Goal: Task Accomplishment & Management: Manage account settings

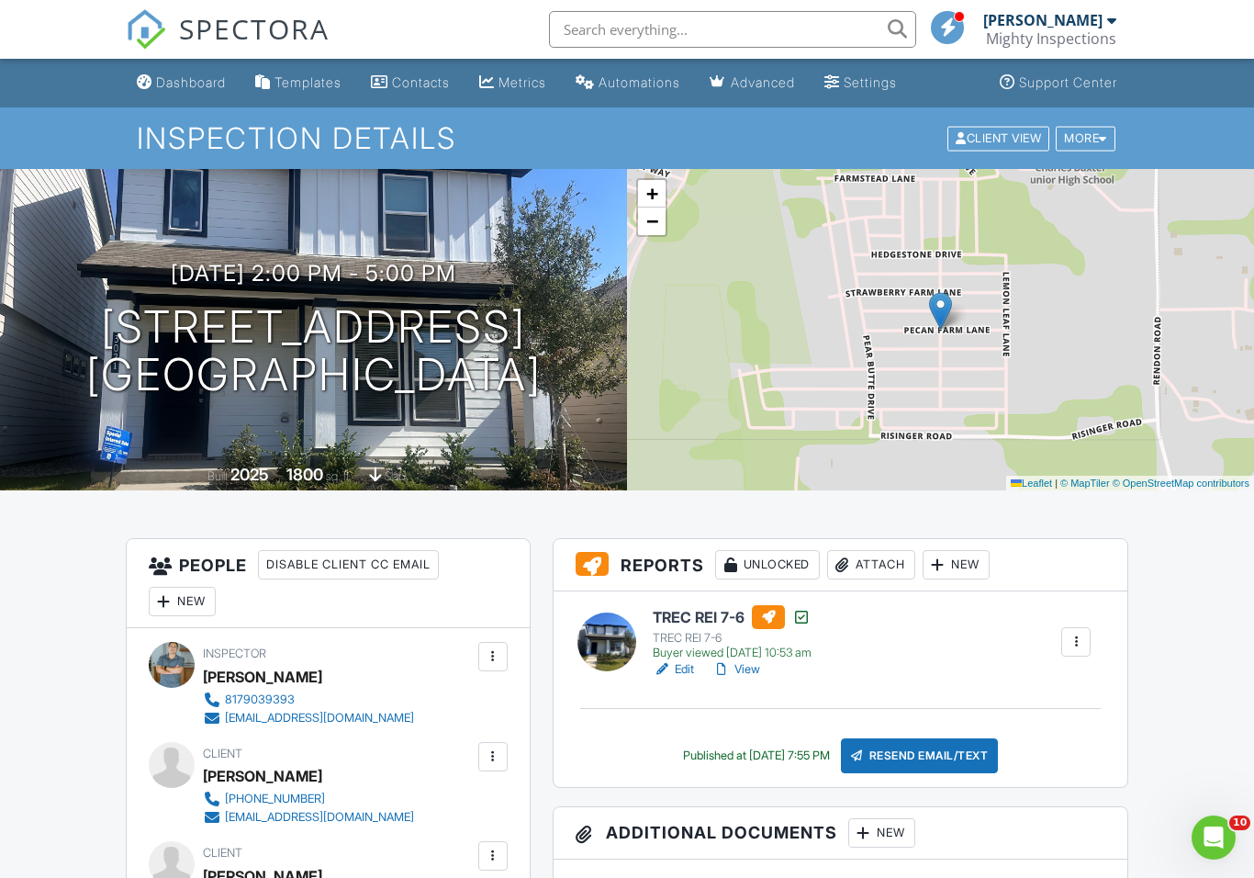
click at [748, 675] on link "View" at bounding box center [736, 669] width 48 height 18
click at [747, 670] on link "View" at bounding box center [736, 669] width 48 height 18
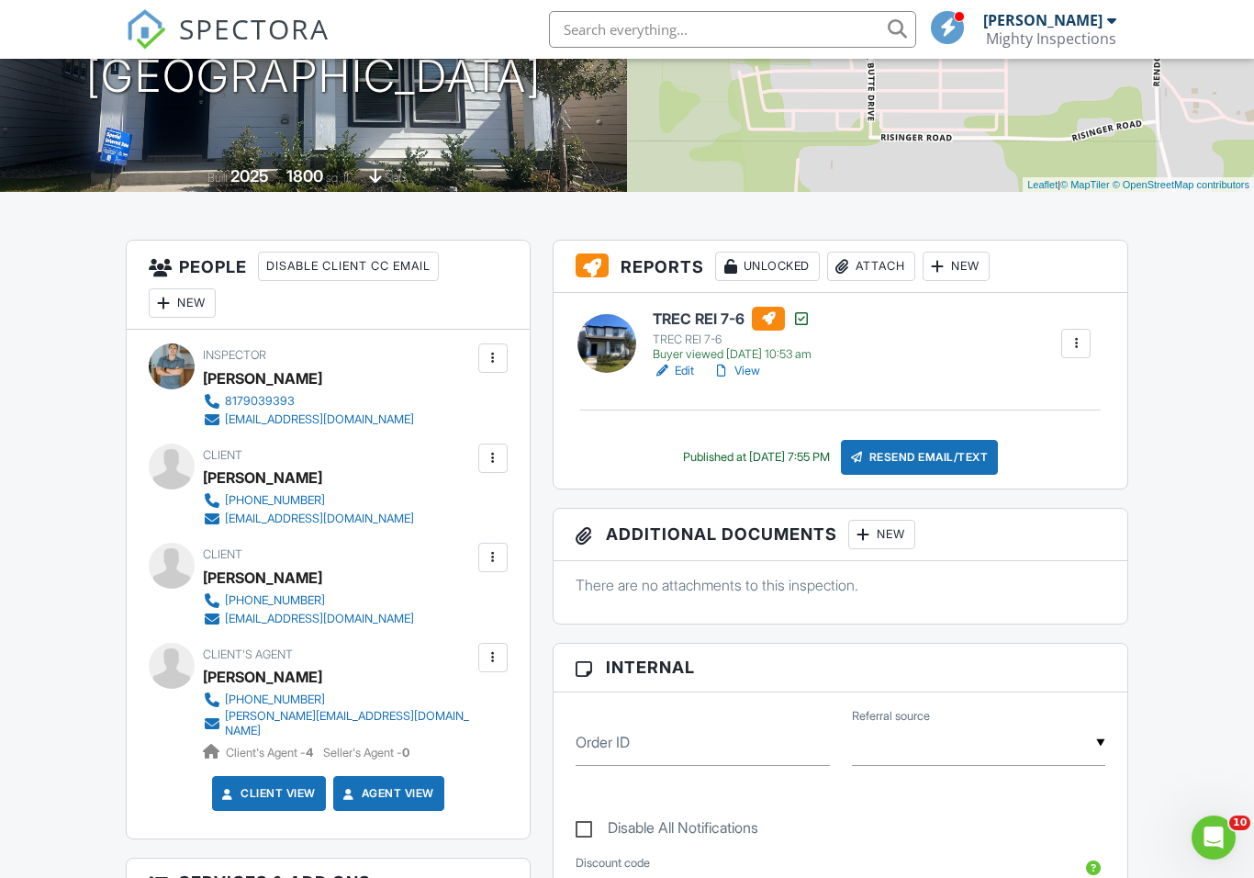
scroll to position [278, 0]
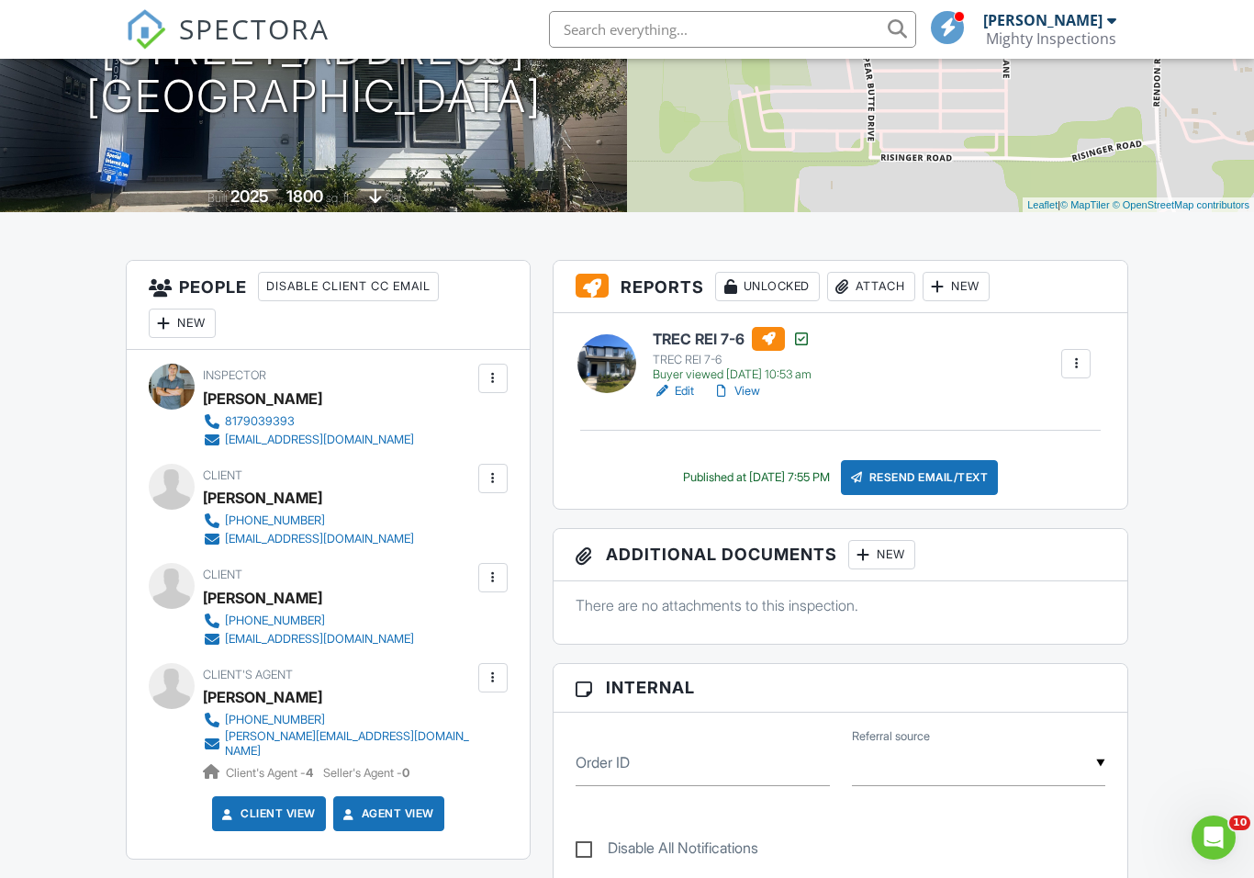
click at [762, 379] on div "Buyer viewed [DATE] 10:53 am" at bounding box center [732, 374] width 159 height 15
click at [750, 397] on link "View" at bounding box center [736, 391] width 48 height 18
click at [1118, 569] on h3 "Additional Documents New" at bounding box center [841, 555] width 574 height 52
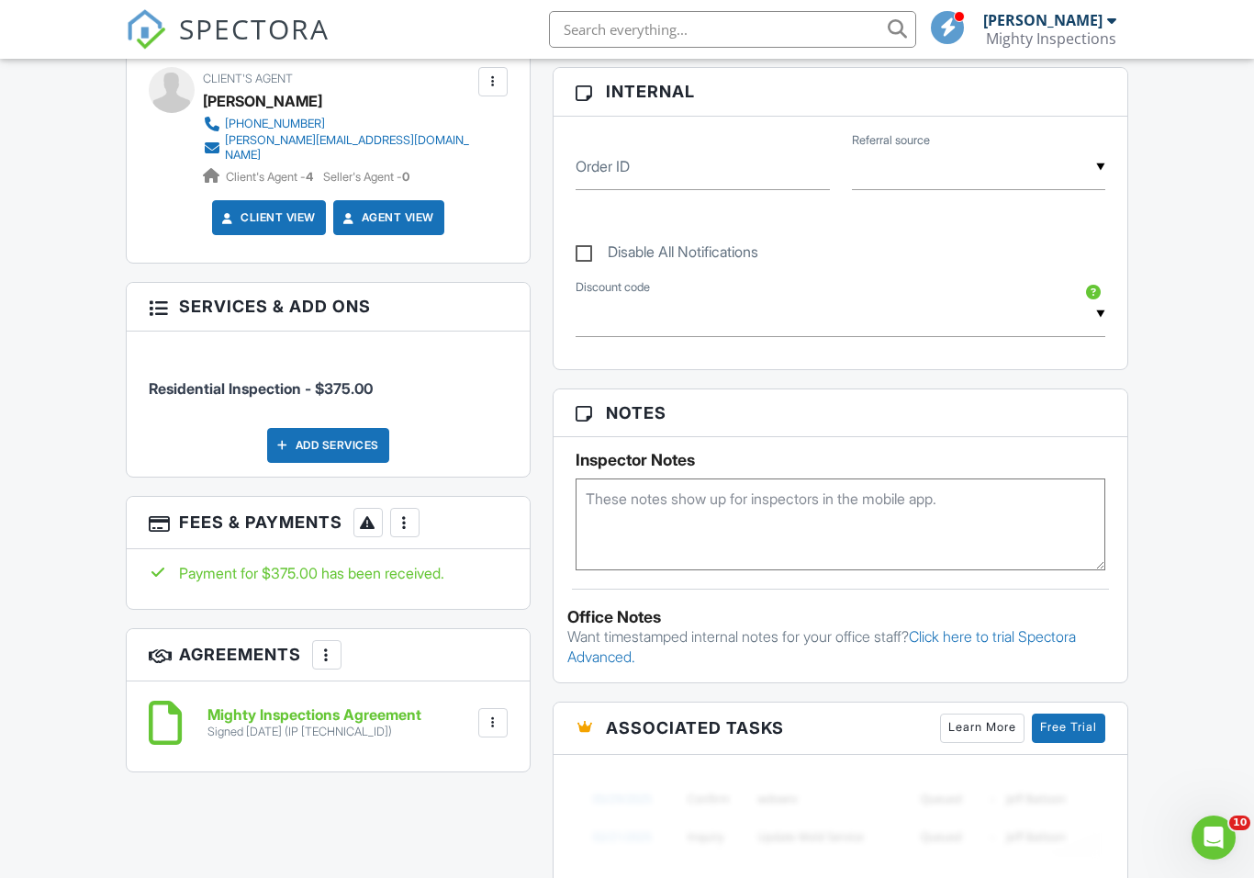
click at [407, 513] on div at bounding box center [405, 522] width 18 height 18
click at [521, 563] on li "Edit Fees & Payments" at bounding box center [498, 578] width 192 height 46
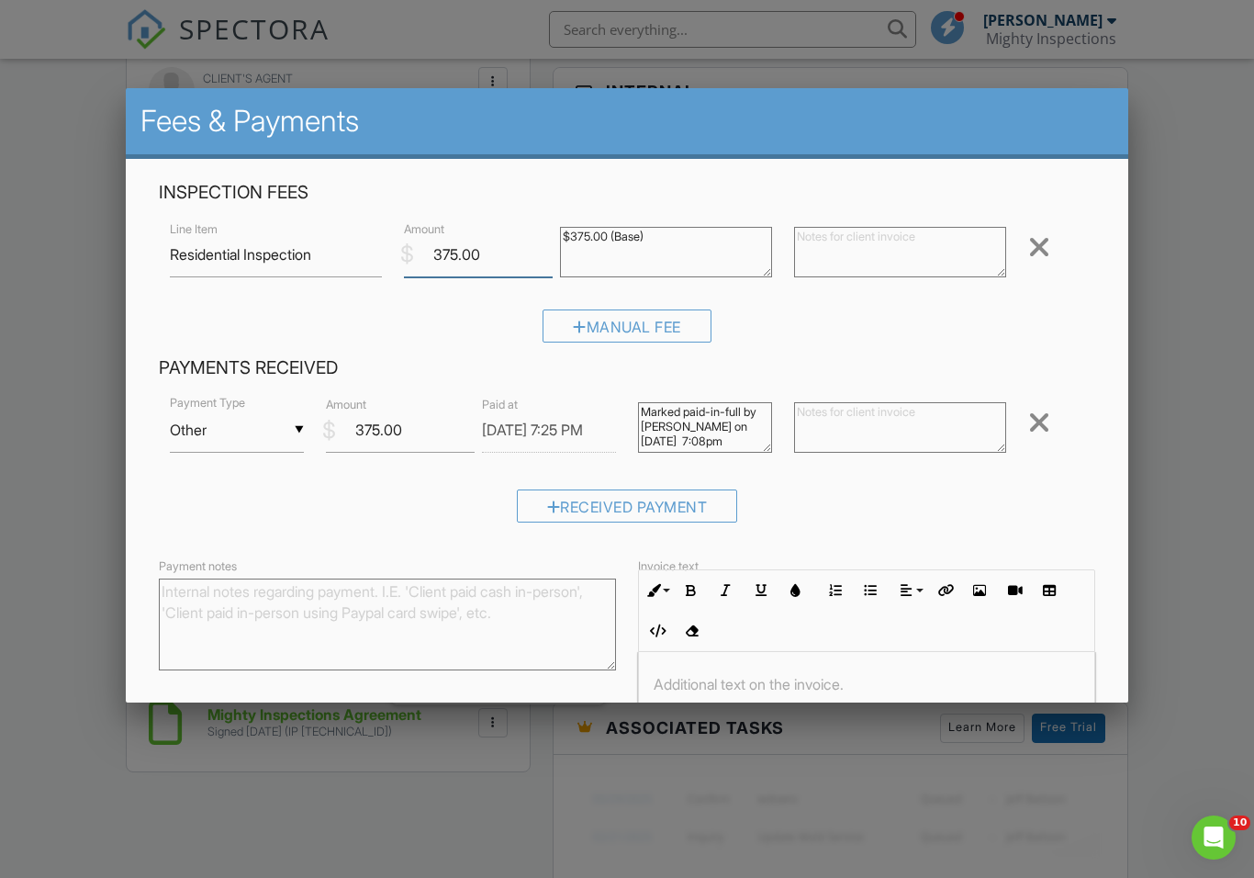
click at [495, 257] on input "375.00" at bounding box center [478, 254] width 149 height 45
type input "3"
type input "150.00"
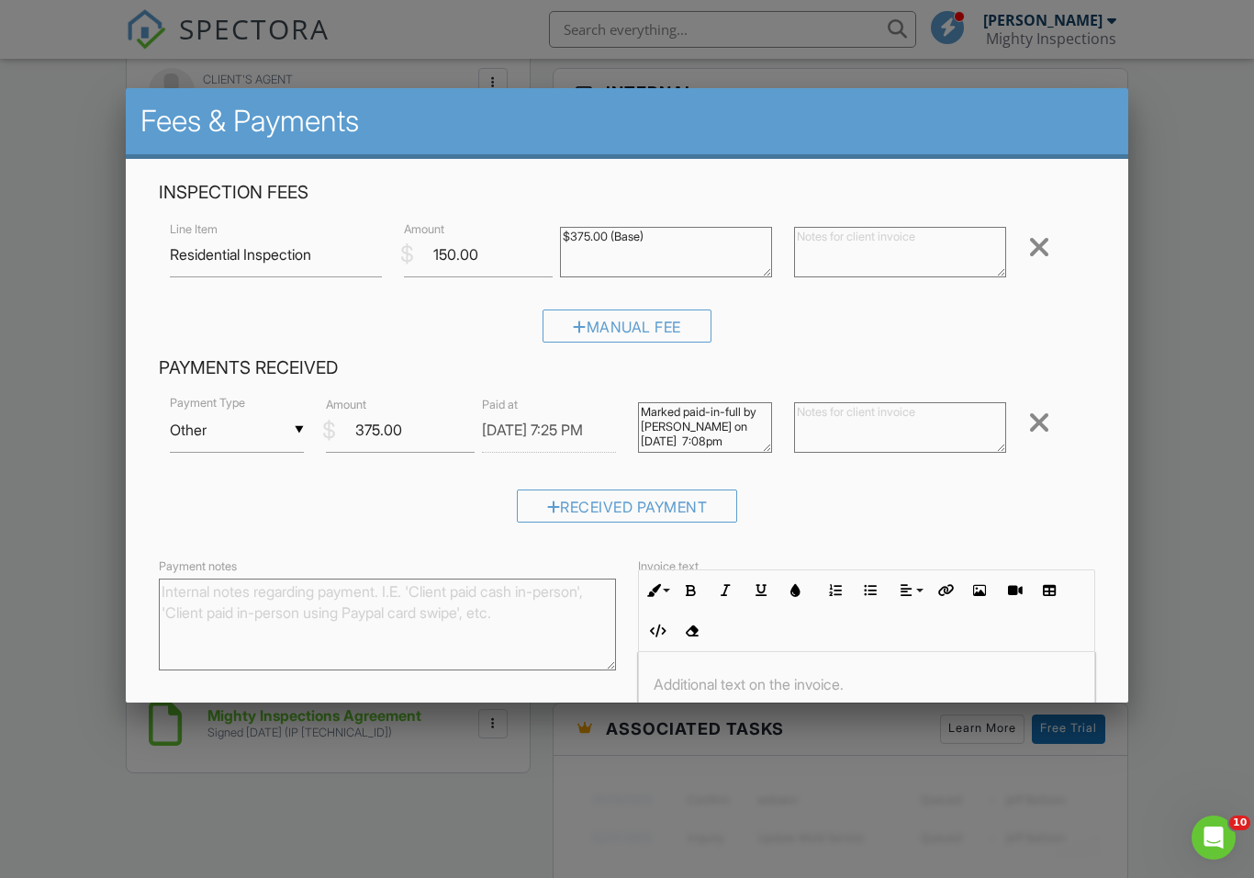
click at [686, 249] on textarea "$375.00 (Base)" at bounding box center [666, 252] width 212 height 50
type textarea "$150.00 re-inspection"
click at [1187, 353] on div at bounding box center [627, 456] width 1254 height 1097
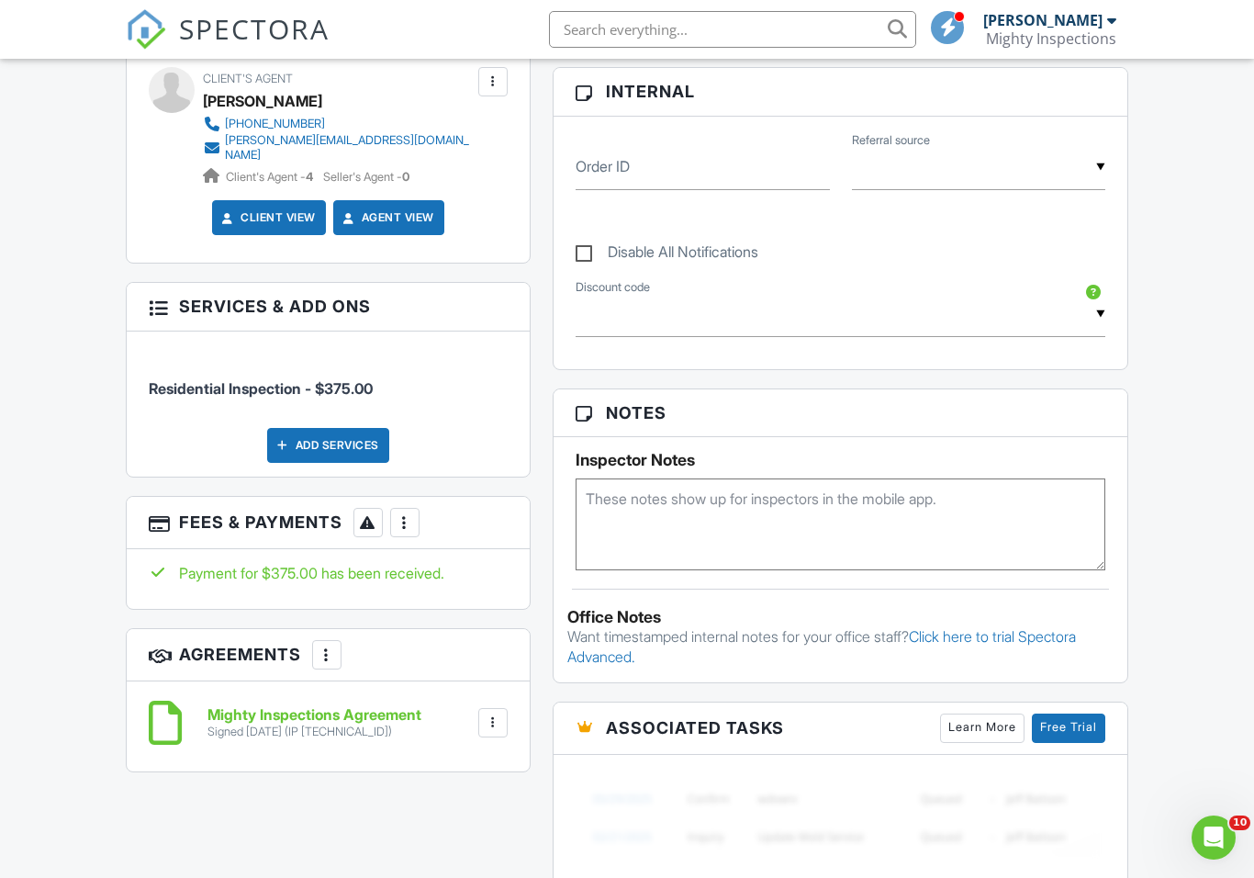
click at [407, 513] on div at bounding box center [405, 522] width 18 height 18
click at [581, 559] on li "Edit Fees & Payments" at bounding box center [498, 578] width 192 height 46
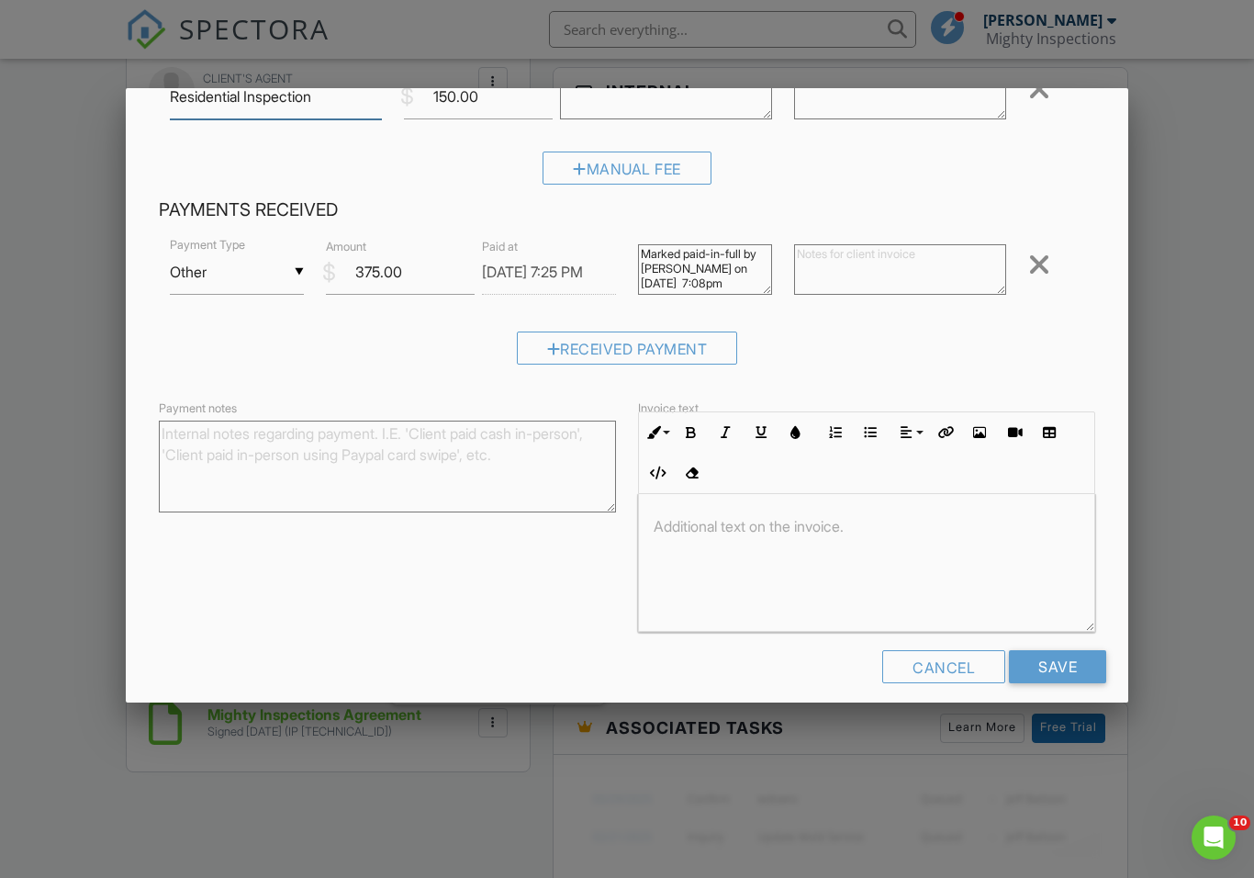
scroll to position [157, 0]
click at [1058, 676] on input "Save" at bounding box center [1057, 667] width 97 height 33
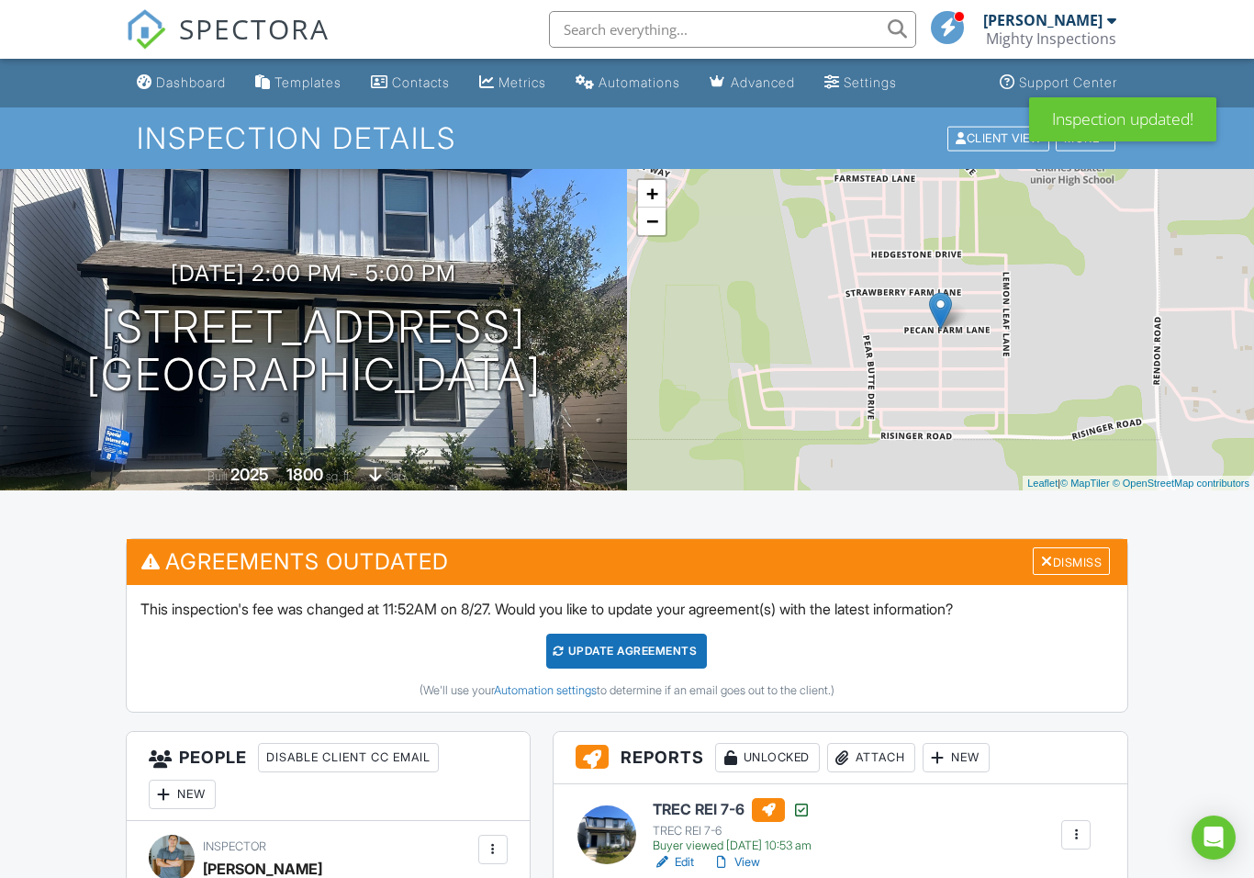
click at [1080, 563] on div "Dismiss" at bounding box center [1071, 561] width 77 height 28
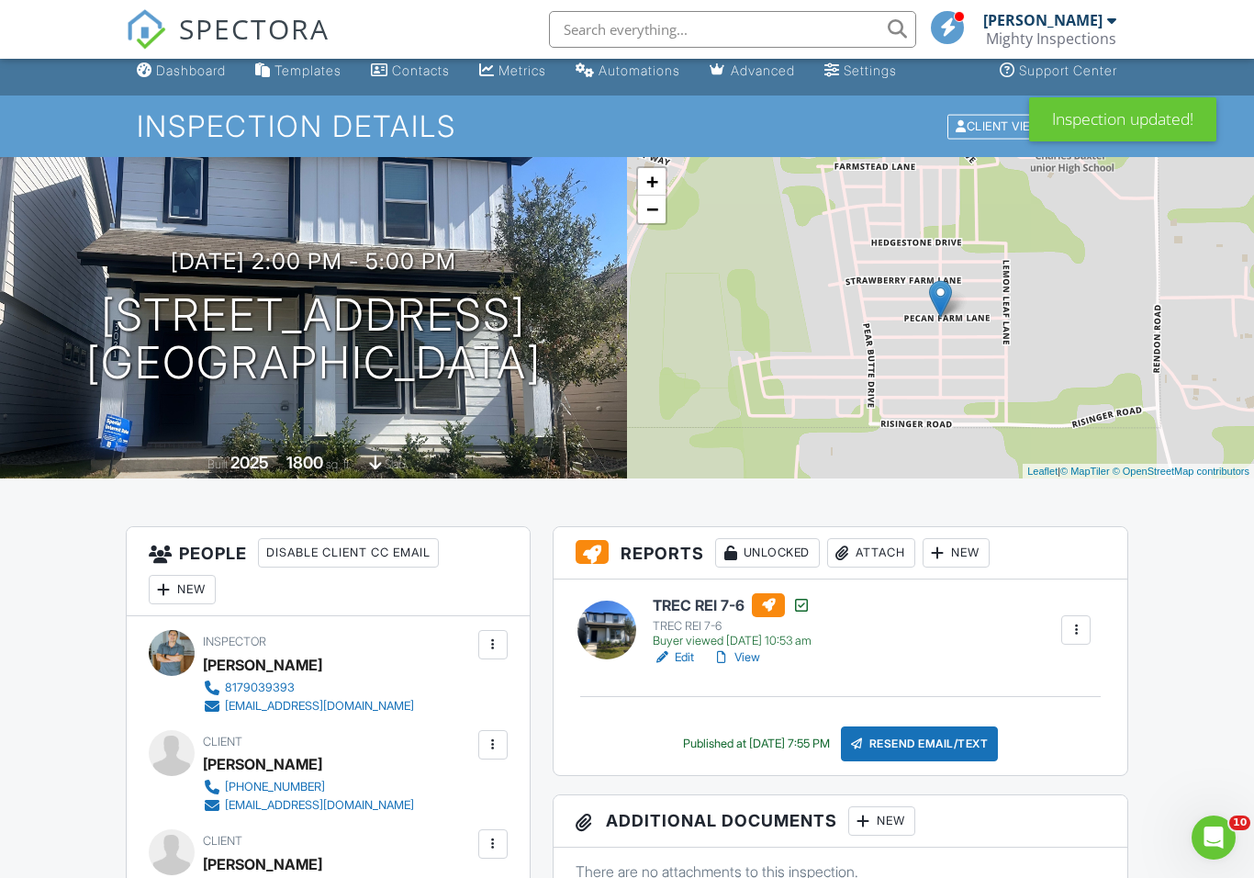
scroll to position [34, 0]
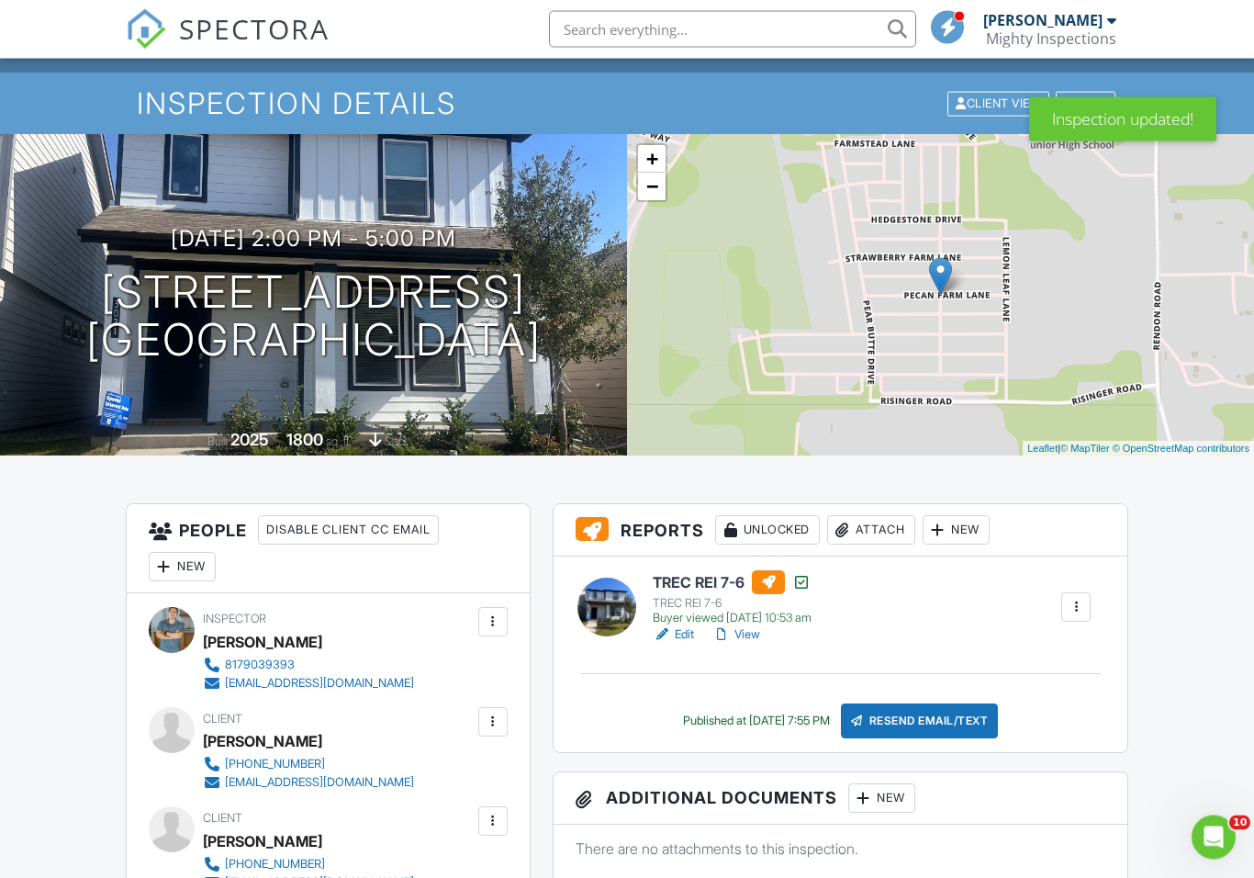
click at [532, 234] on div "08/15/2025 2:00 pm - 5:00 pm 3021 pecan farm lane Fort Worth, TX 76140" at bounding box center [313, 296] width 627 height 139
click at [502, 364] on h1 "3021 pecan farm lane Fort Worth, TX 76140" at bounding box center [313, 316] width 455 height 97
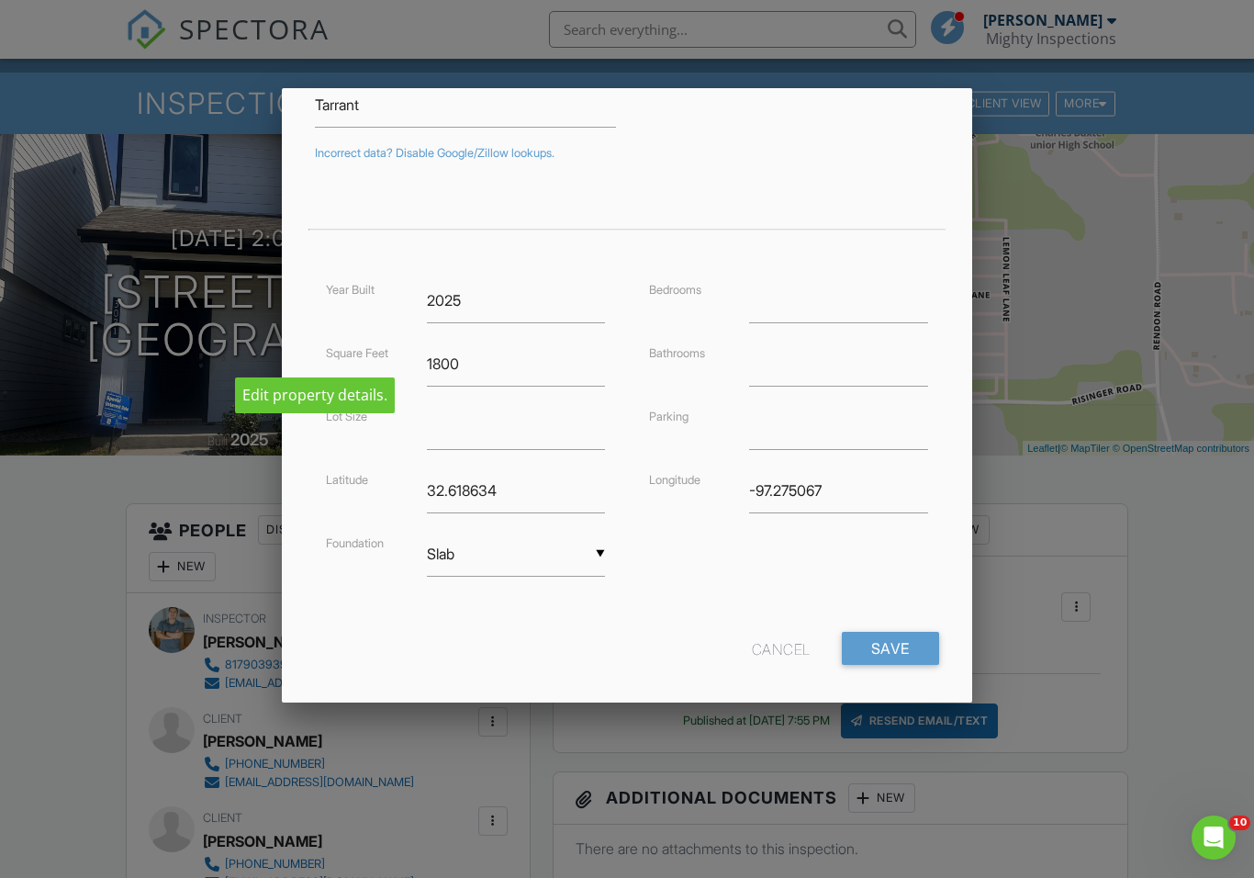
scroll to position [285, 0]
click at [895, 646] on input "Save" at bounding box center [890, 648] width 97 height 33
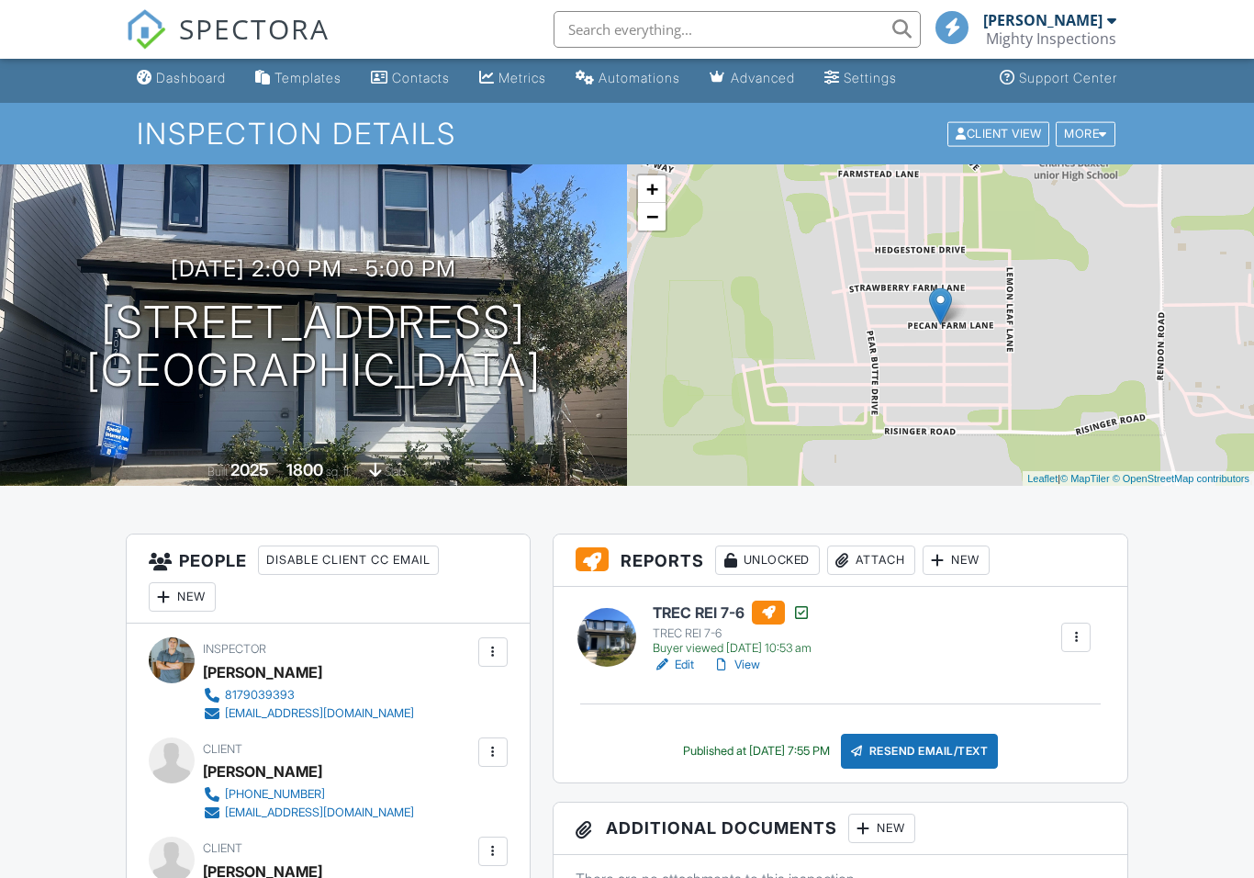
scroll to position [4, 0]
click at [1093, 134] on div "Inspection updated!" at bounding box center [1122, 114] width 187 height 53
click at [1096, 133] on div "Inspection updated!" at bounding box center [1122, 114] width 187 height 53
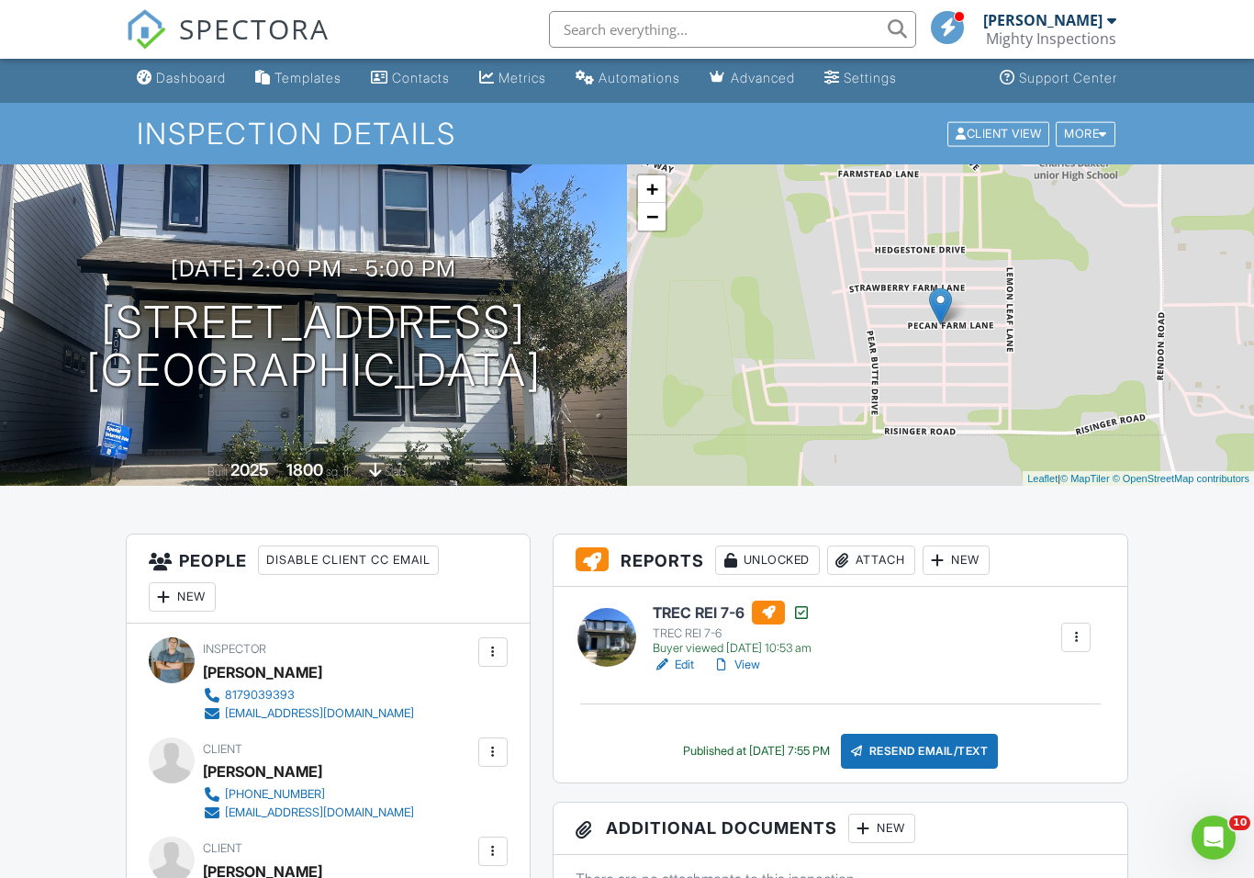
click at [1104, 141] on div "More" at bounding box center [1086, 133] width 60 height 25
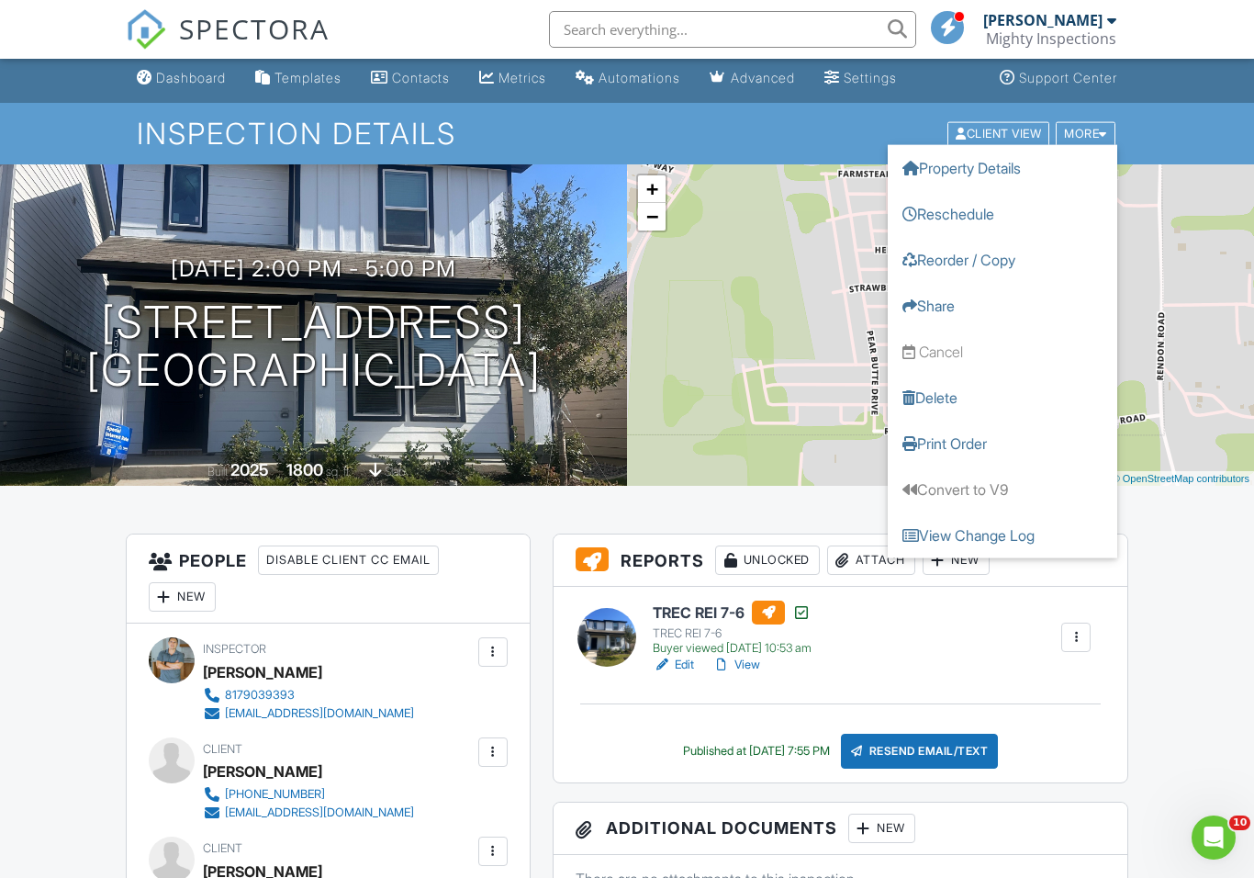
click at [975, 217] on link "Reschedule" at bounding box center [1002, 213] width 229 height 46
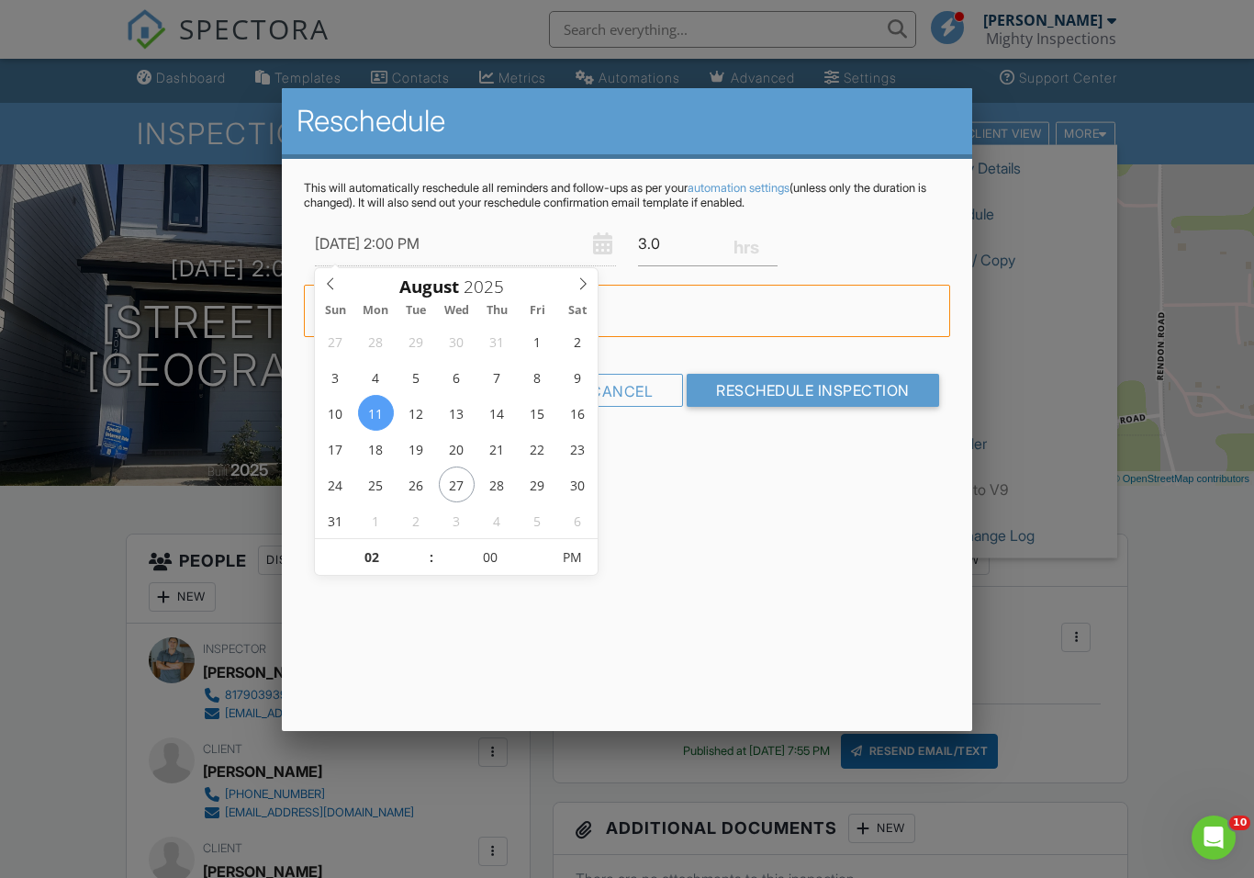
type input "08/12/2025 2:00 PM"
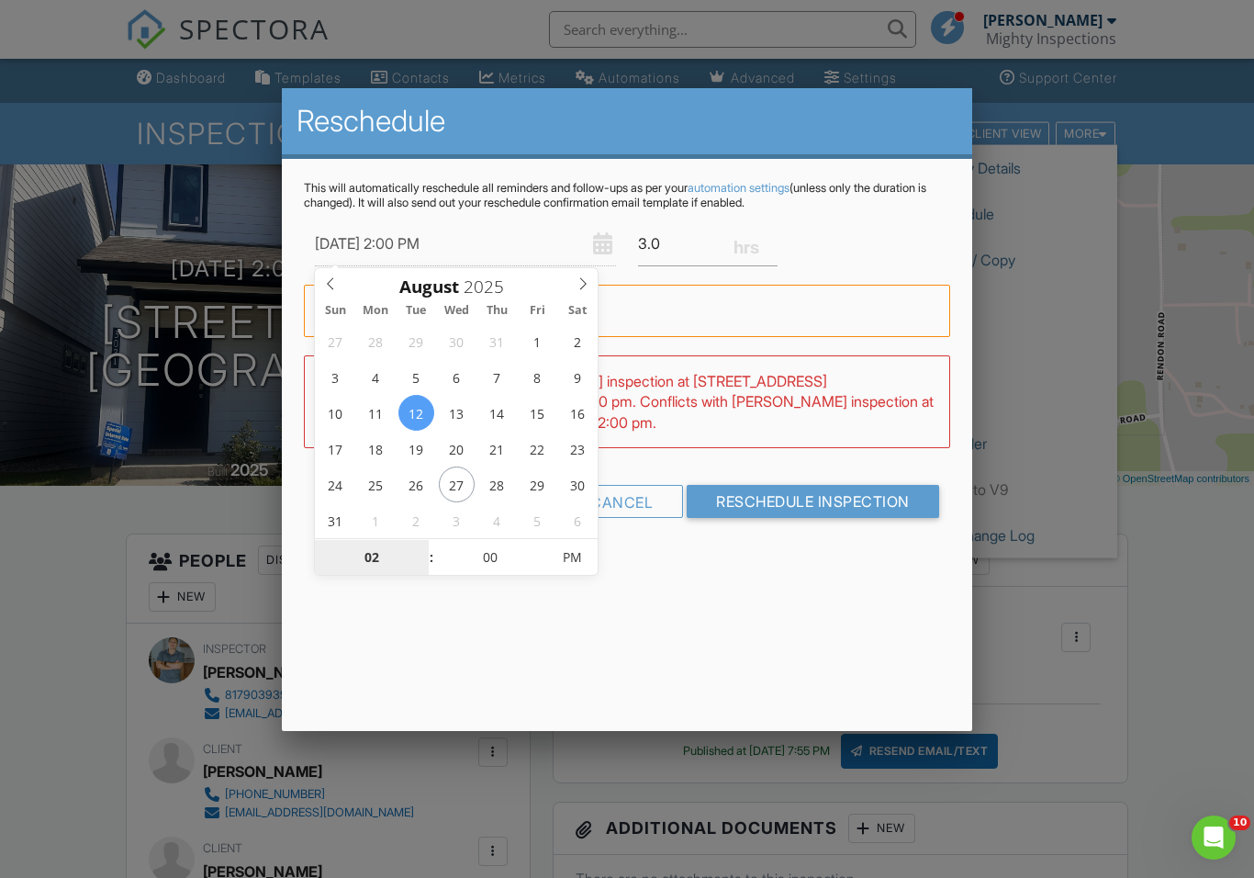
click at [386, 557] on input "02" at bounding box center [371, 558] width 113 height 37
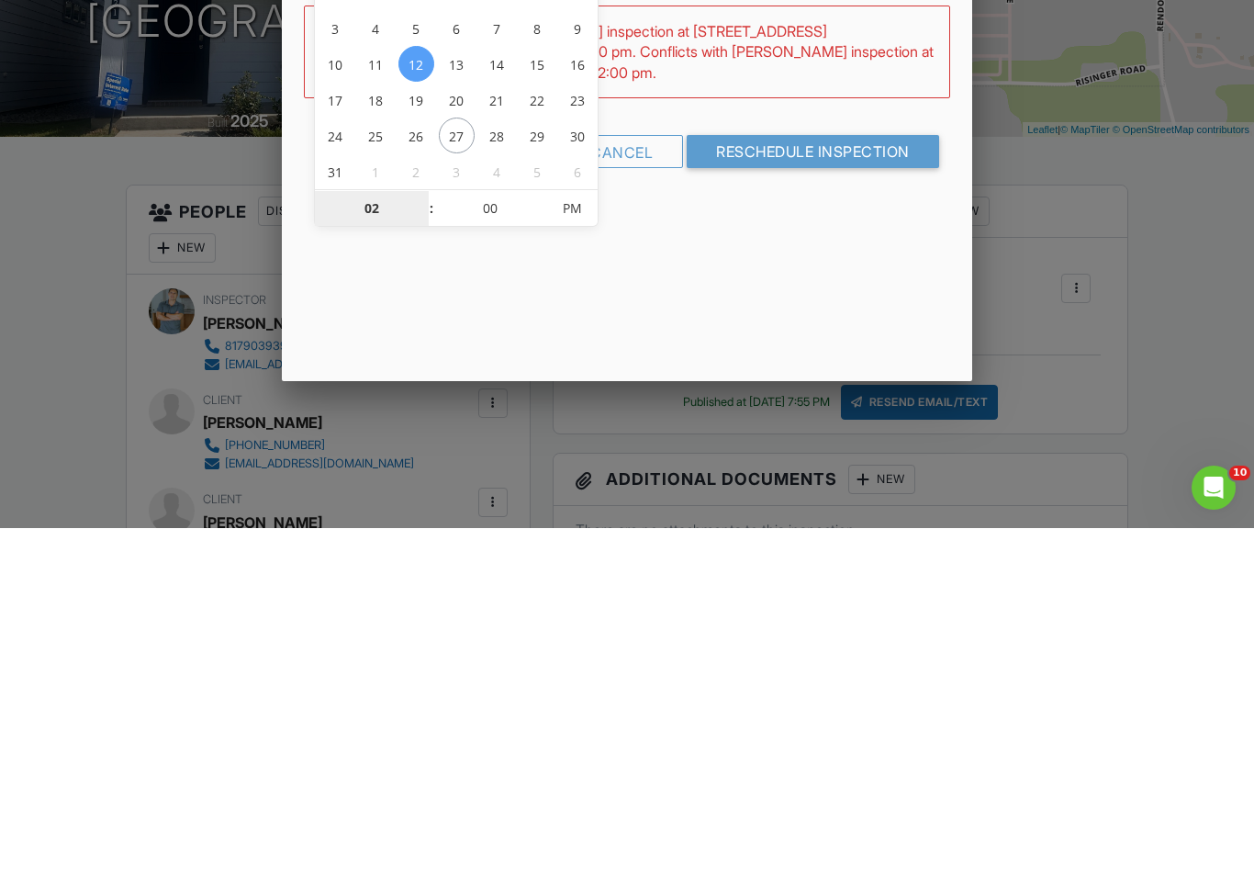
type input "06"
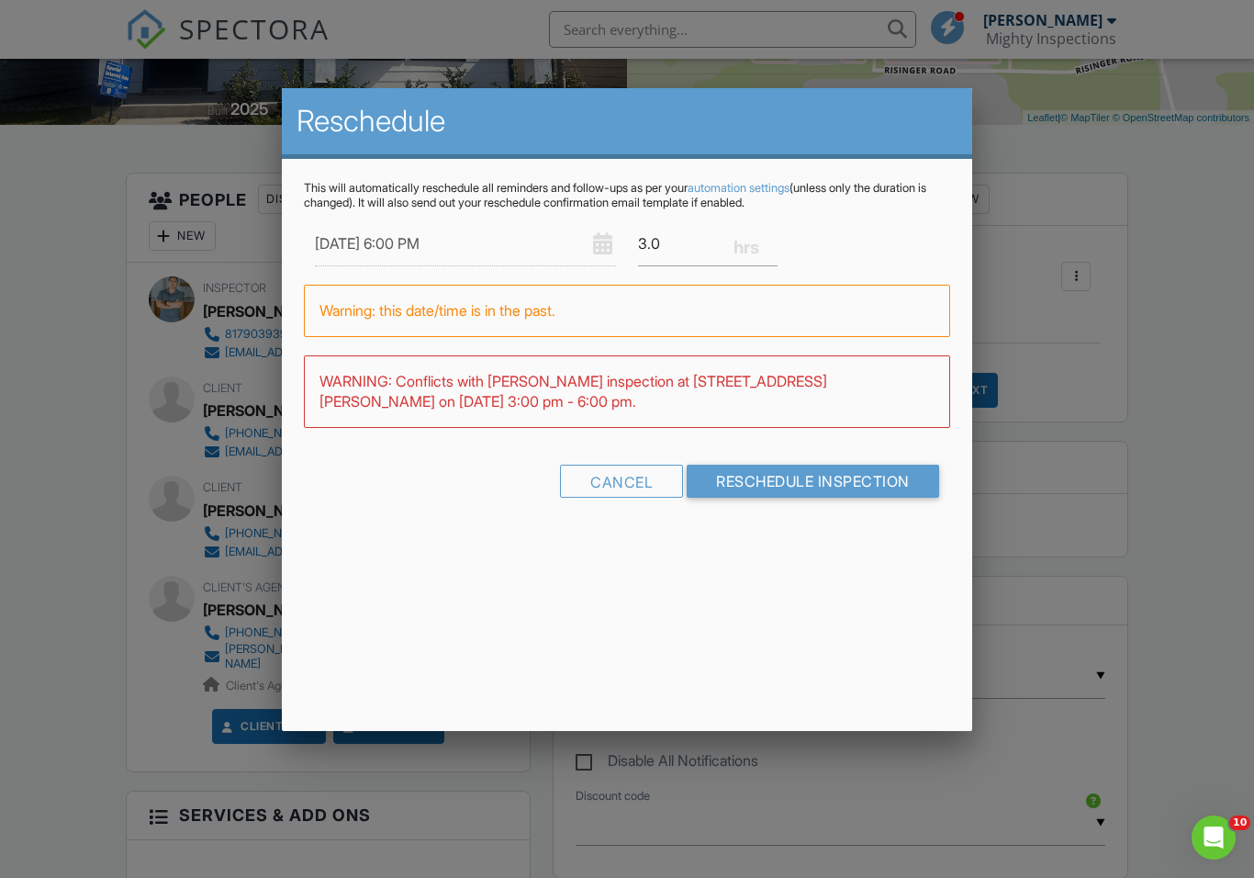
scroll to position [358, 0]
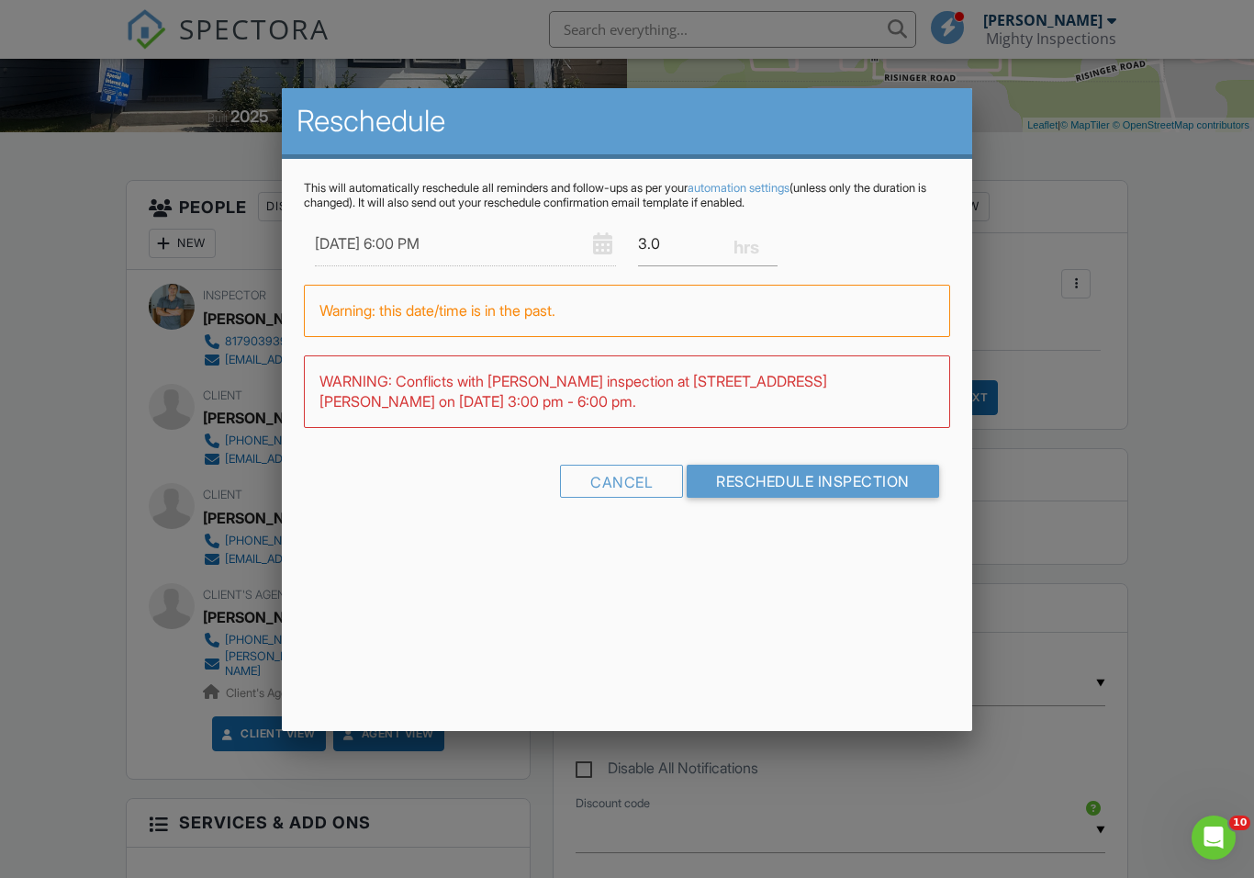
click at [589, 241] on input "08/12/2025 6:00 PM" at bounding box center [465, 243] width 301 height 45
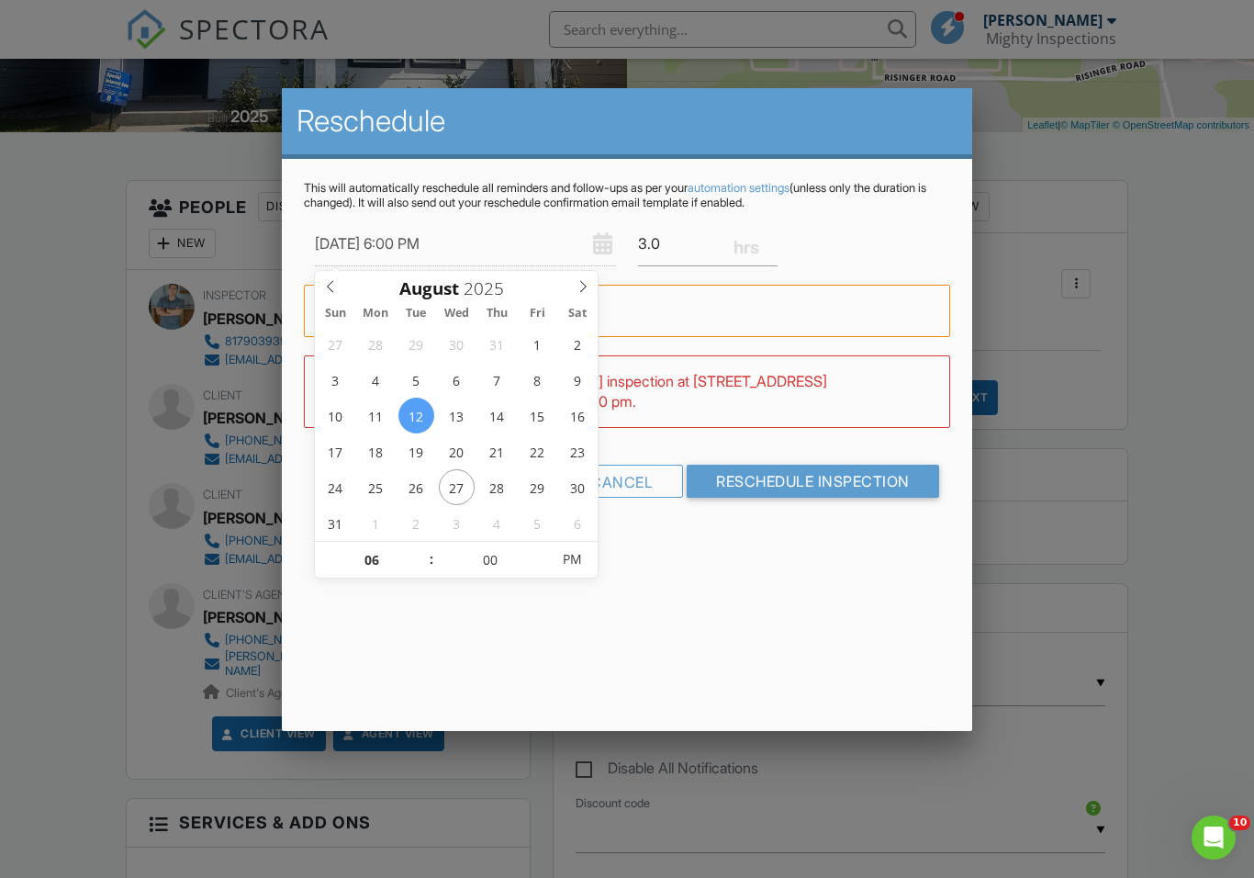
type input "[DATE] 6:00 PM"
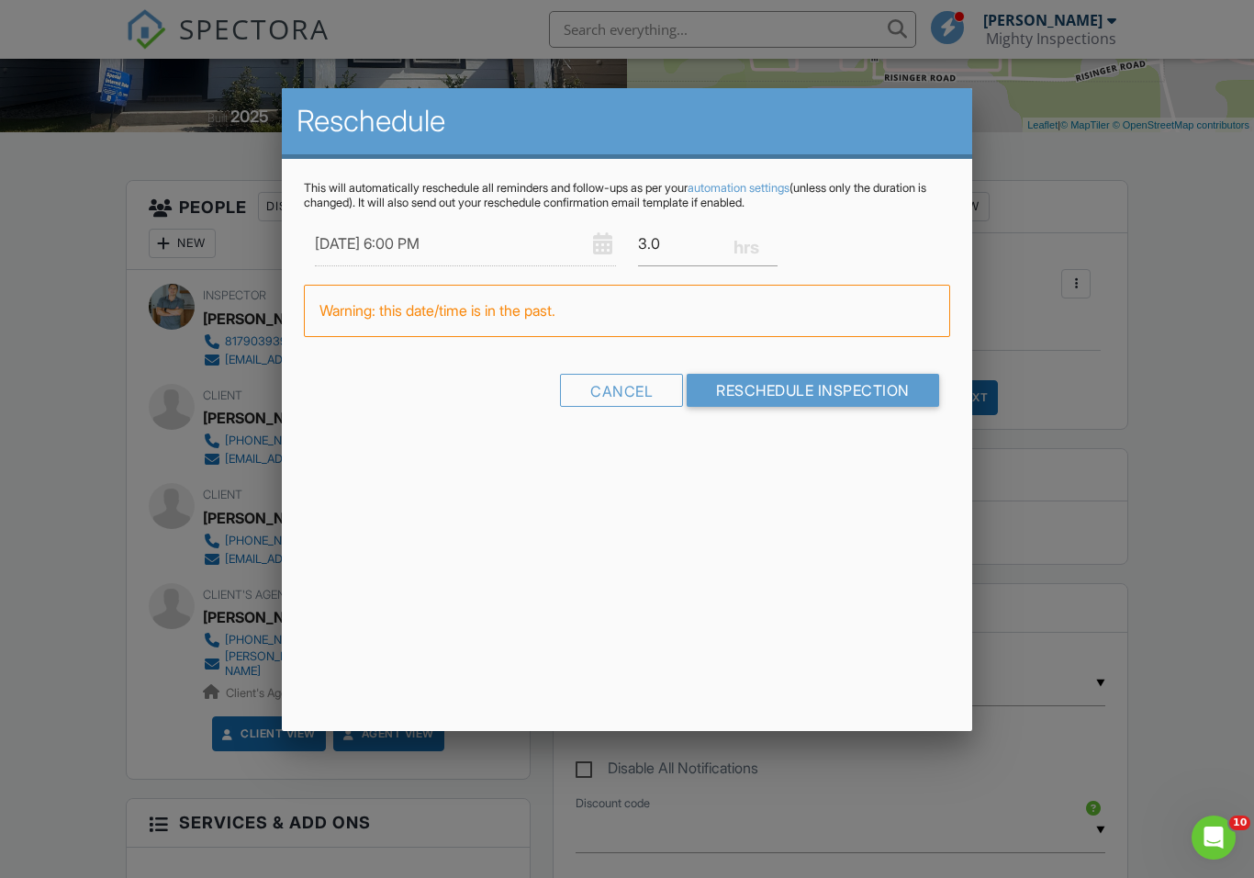
click at [895, 518] on div "Reschedule This will automatically reschedule all reminders and follow-ups as p…" at bounding box center [626, 409] width 689 height 643
click at [848, 401] on input "Reschedule Inspection" at bounding box center [813, 390] width 252 height 33
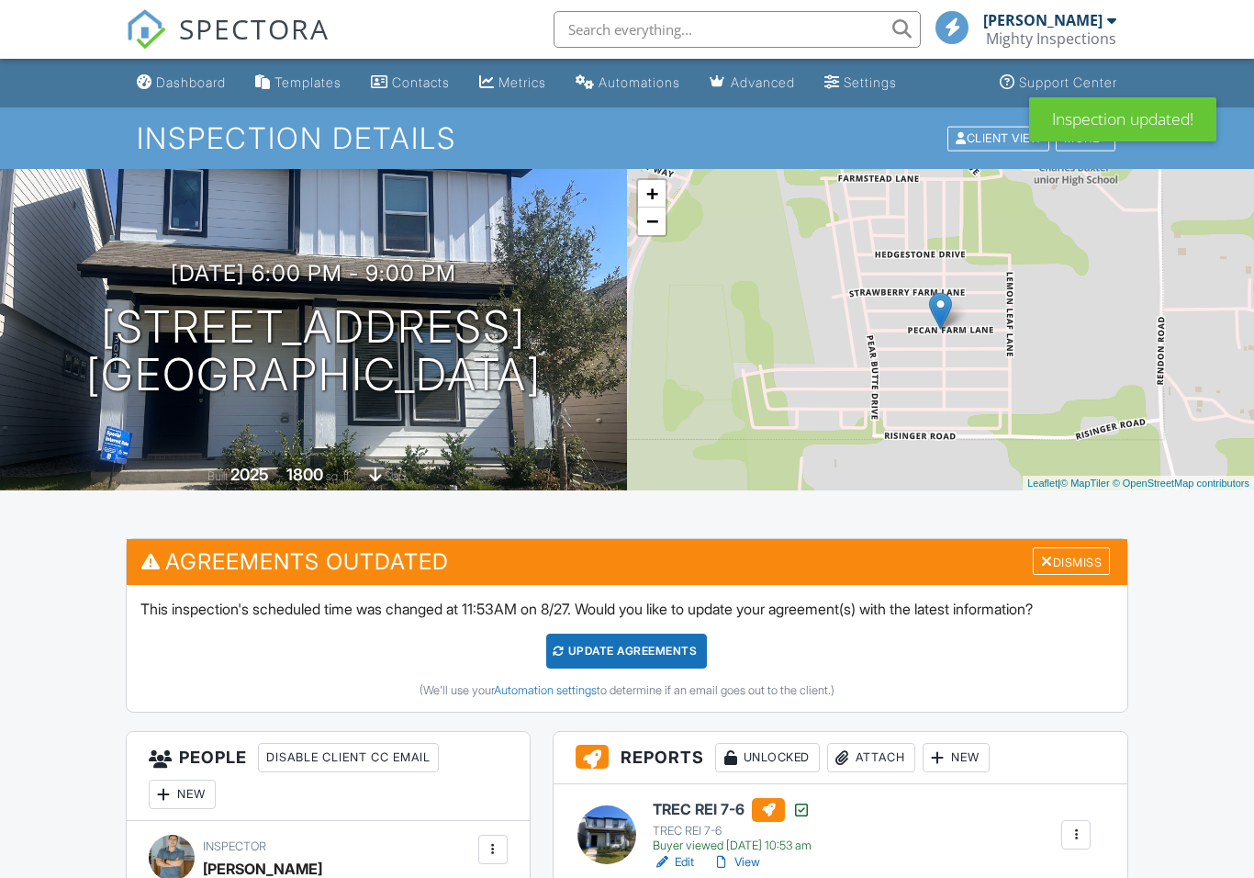
click at [1077, 554] on div "Dismiss" at bounding box center [1071, 561] width 77 height 28
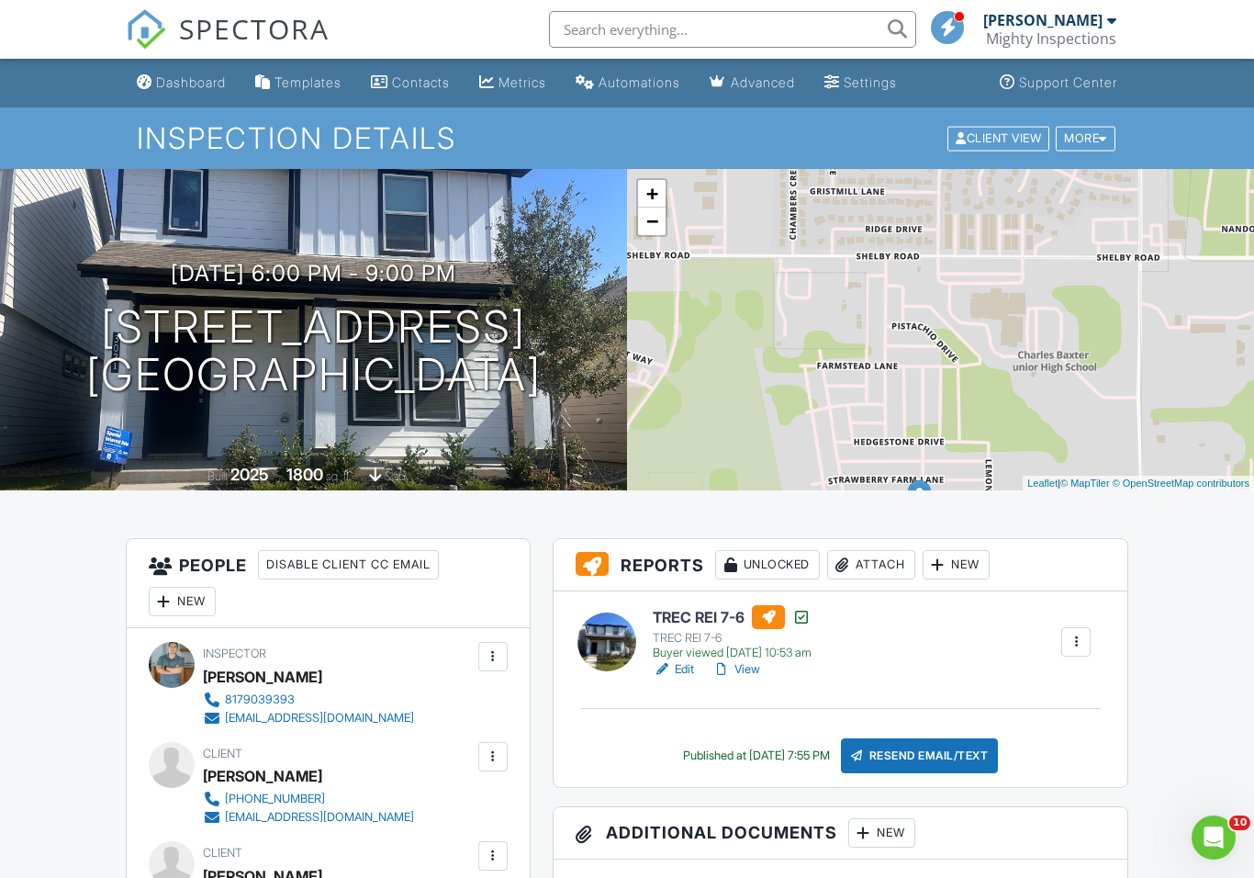
click at [1097, 141] on div "More" at bounding box center [1086, 138] width 60 height 25
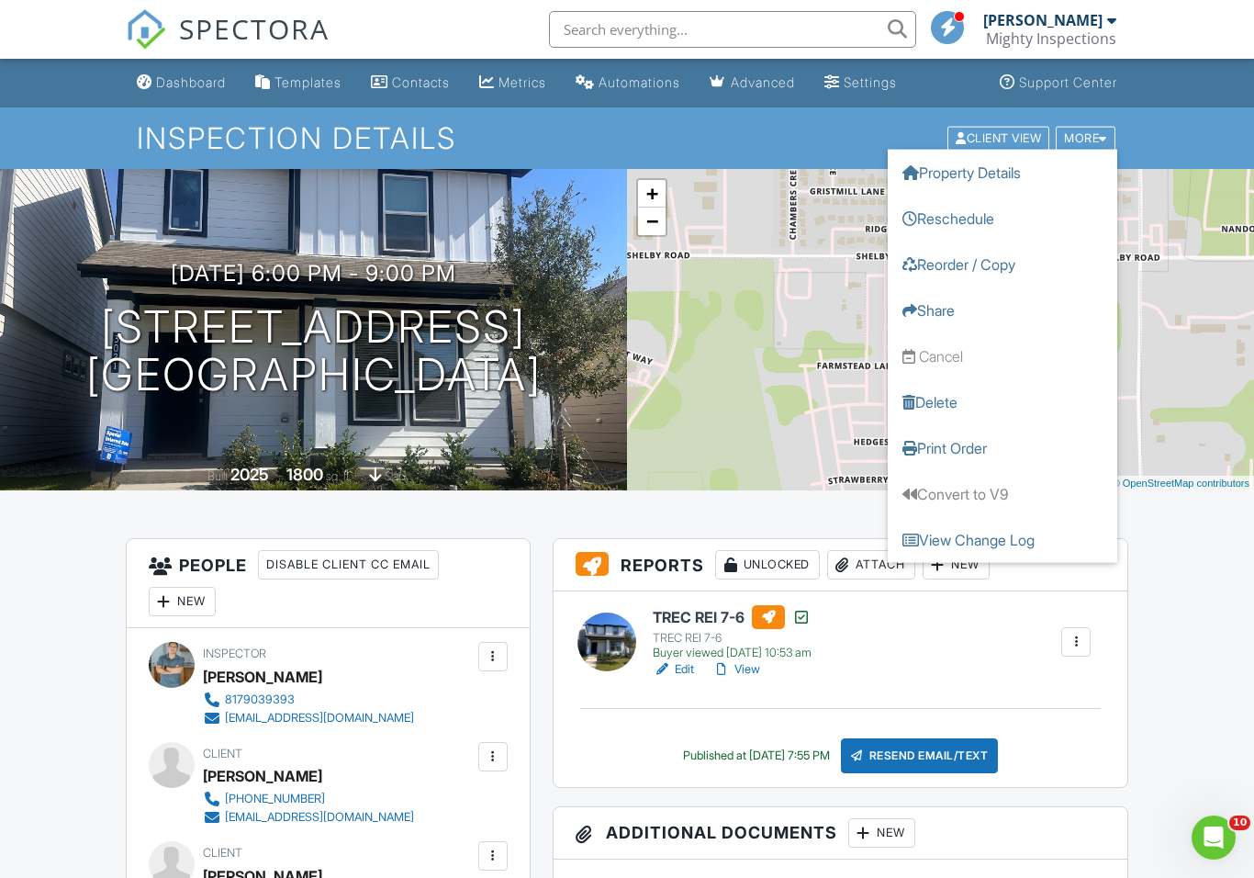
click at [986, 224] on link "Reschedule" at bounding box center [1002, 218] width 229 height 46
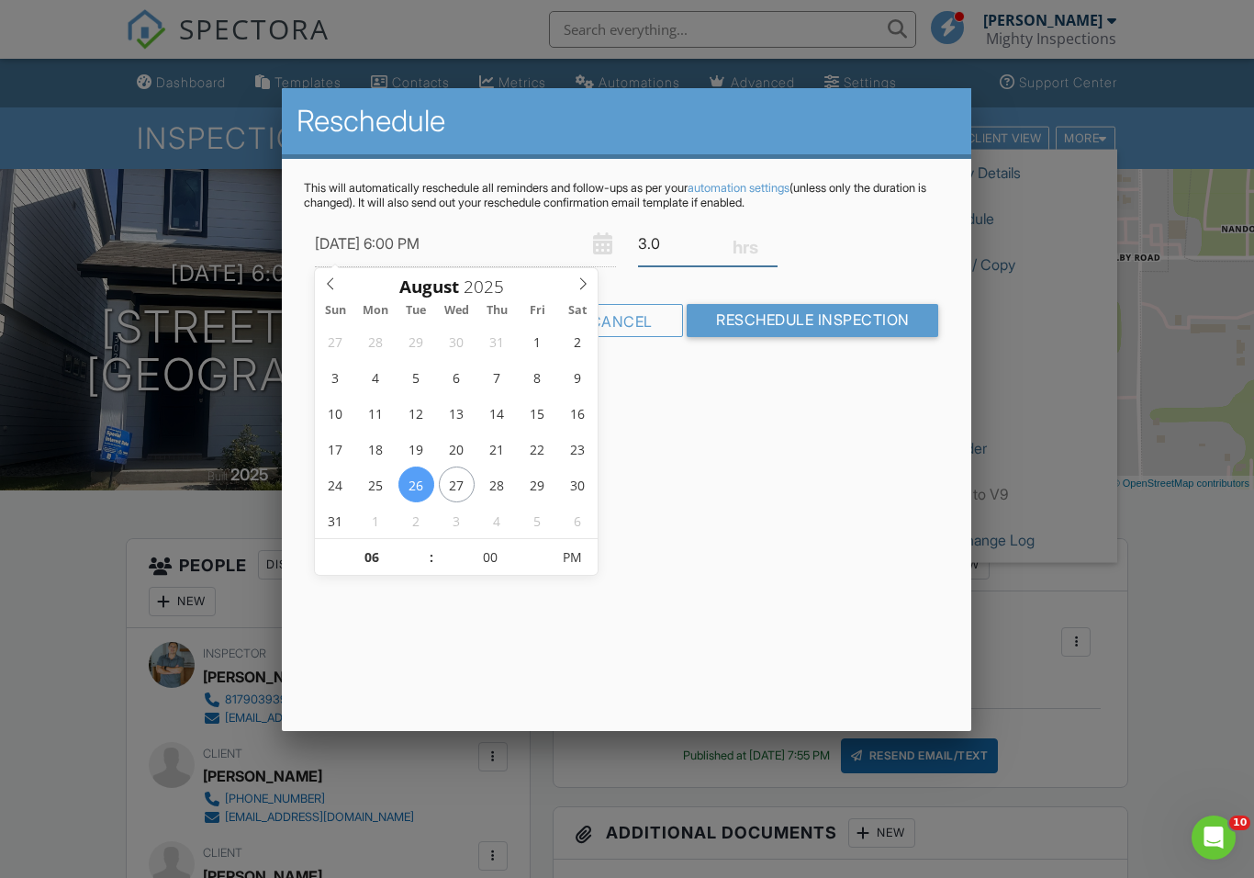
click at [693, 248] on input "3.0" at bounding box center [708, 243] width 140 height 45
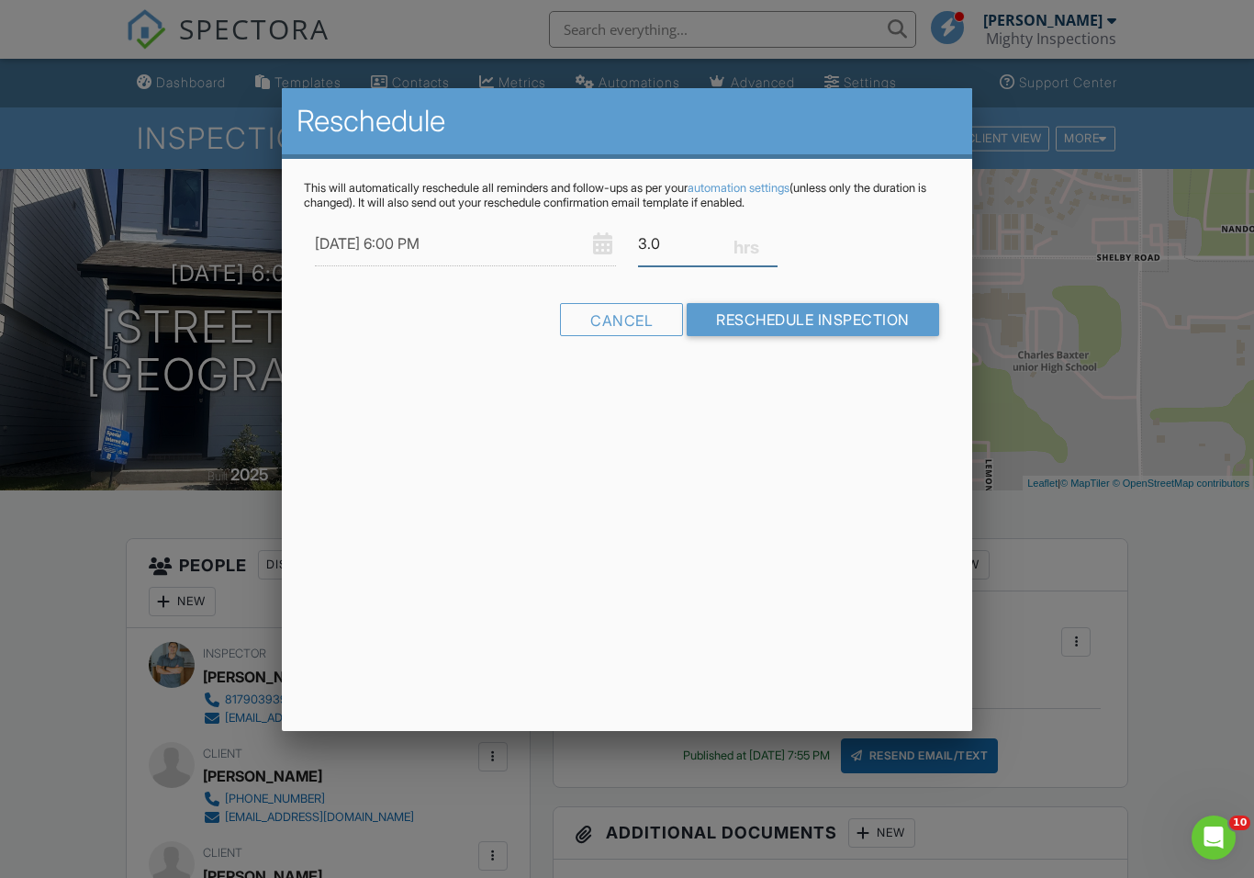
type input "3"
type input "1.5"
click at [810, 336] on input "Reschedule Inspection" at bounding box center [813, 319] width 252 height 33
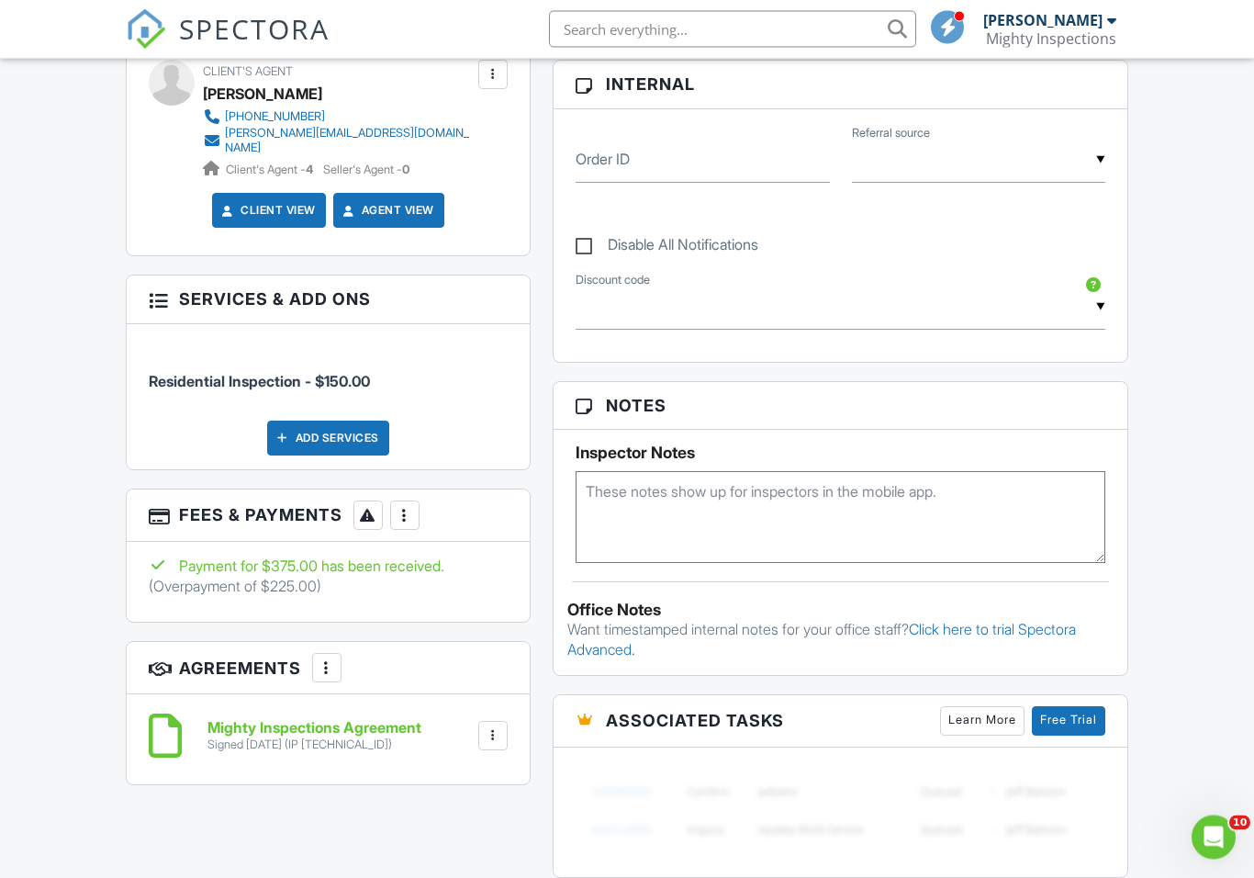
scroll to position [870, 0]
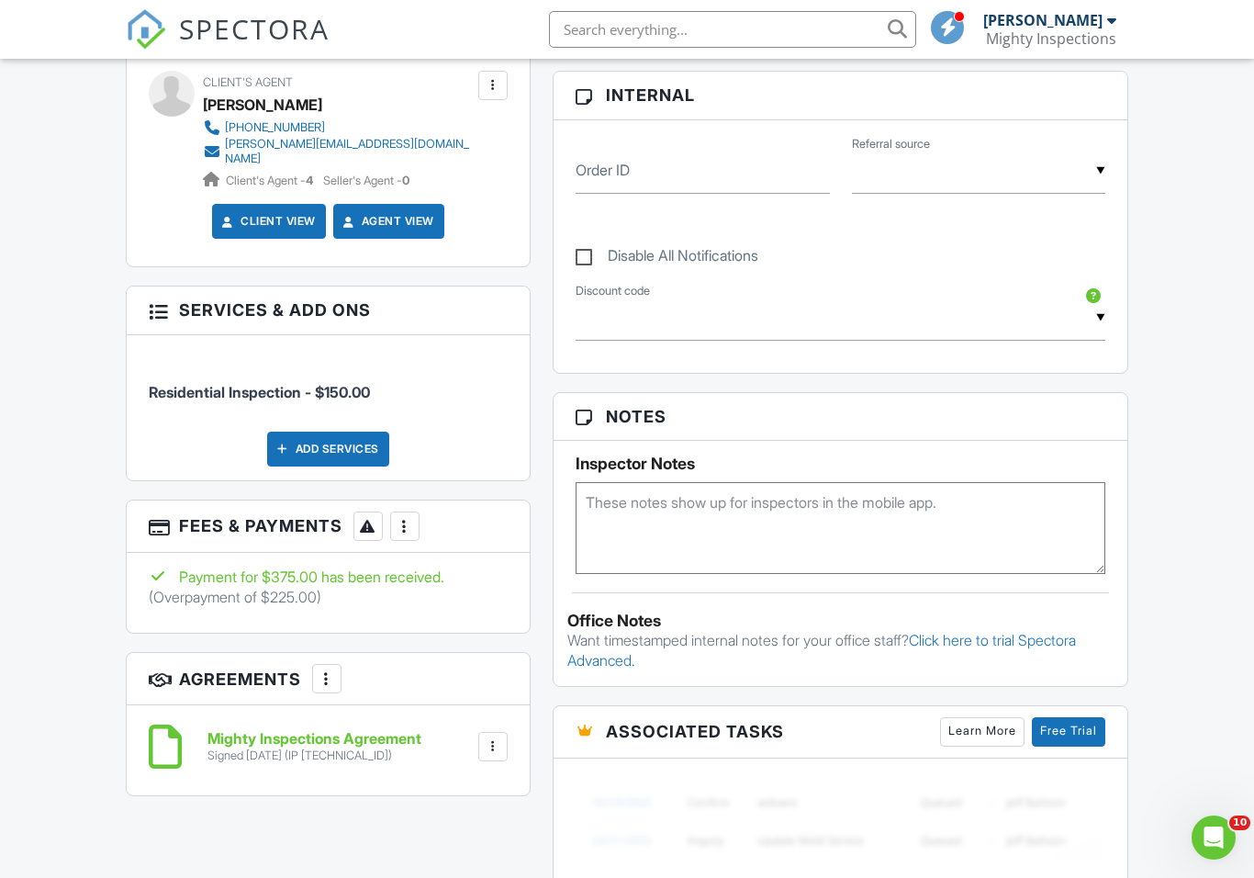
click at [417, 517] on div "More" at bounding box center [404, 525] width 29 height 29
click at [580, 569] on li "Edit Fees & Payments" at bounding box center [498, 582] width 192 height 46
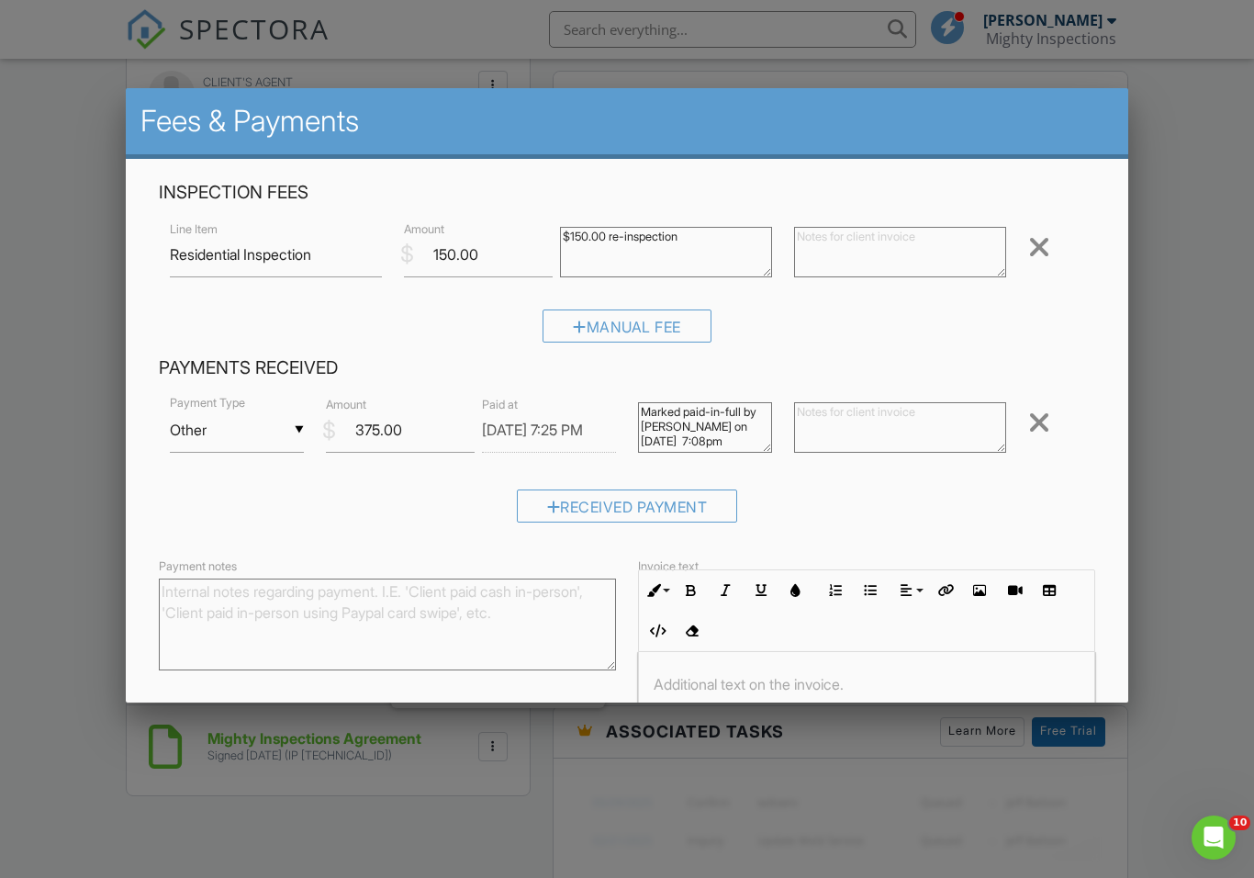
click at [594, 439] on body "SPECTORA Omar Fernandez Mighty Inspections Role: Inspector Dashboard New Inspec…" at bounding box center [627, 521] width 1254 height 2782
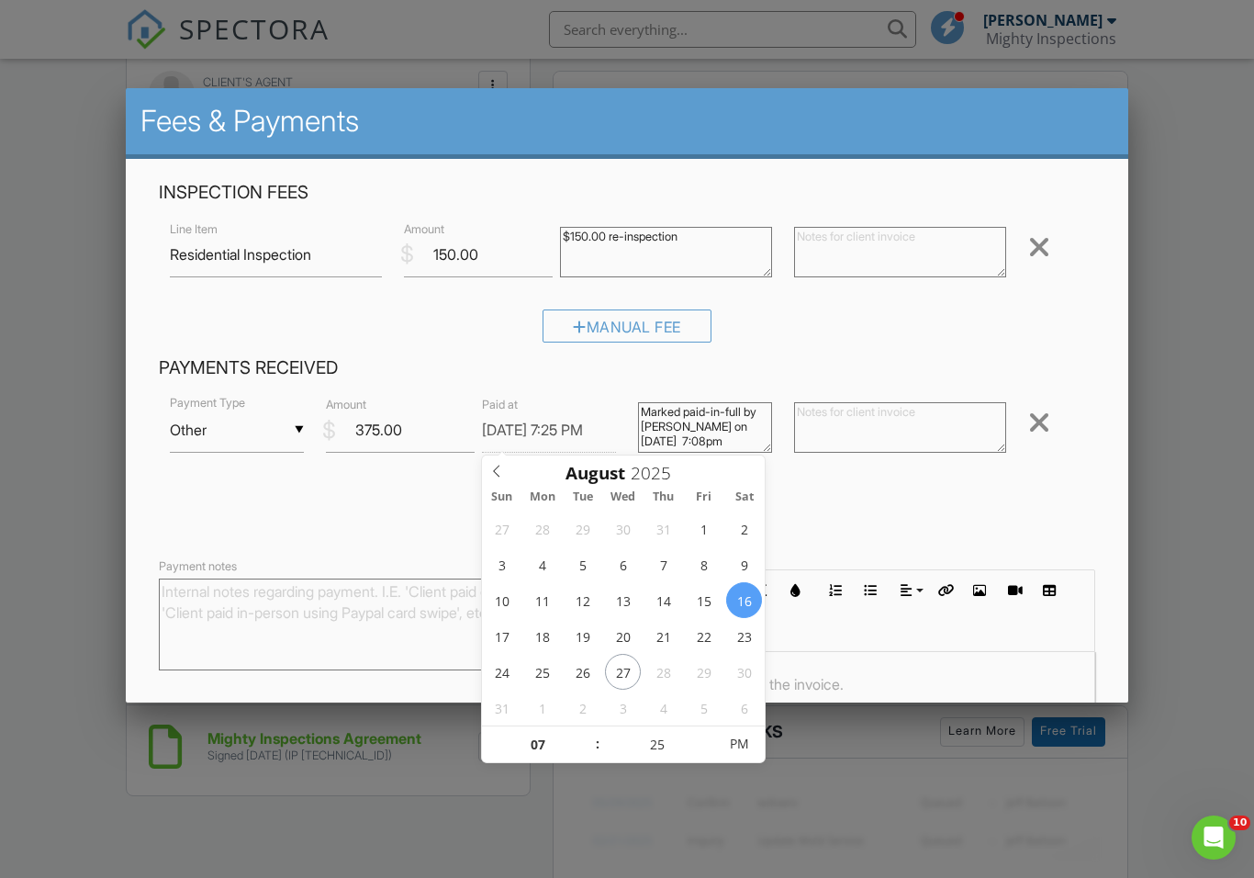
type input "[DATE] 7:25 PM"
click at [841, 779] on div at bounding box center [627, 456] width 1254 height 1097
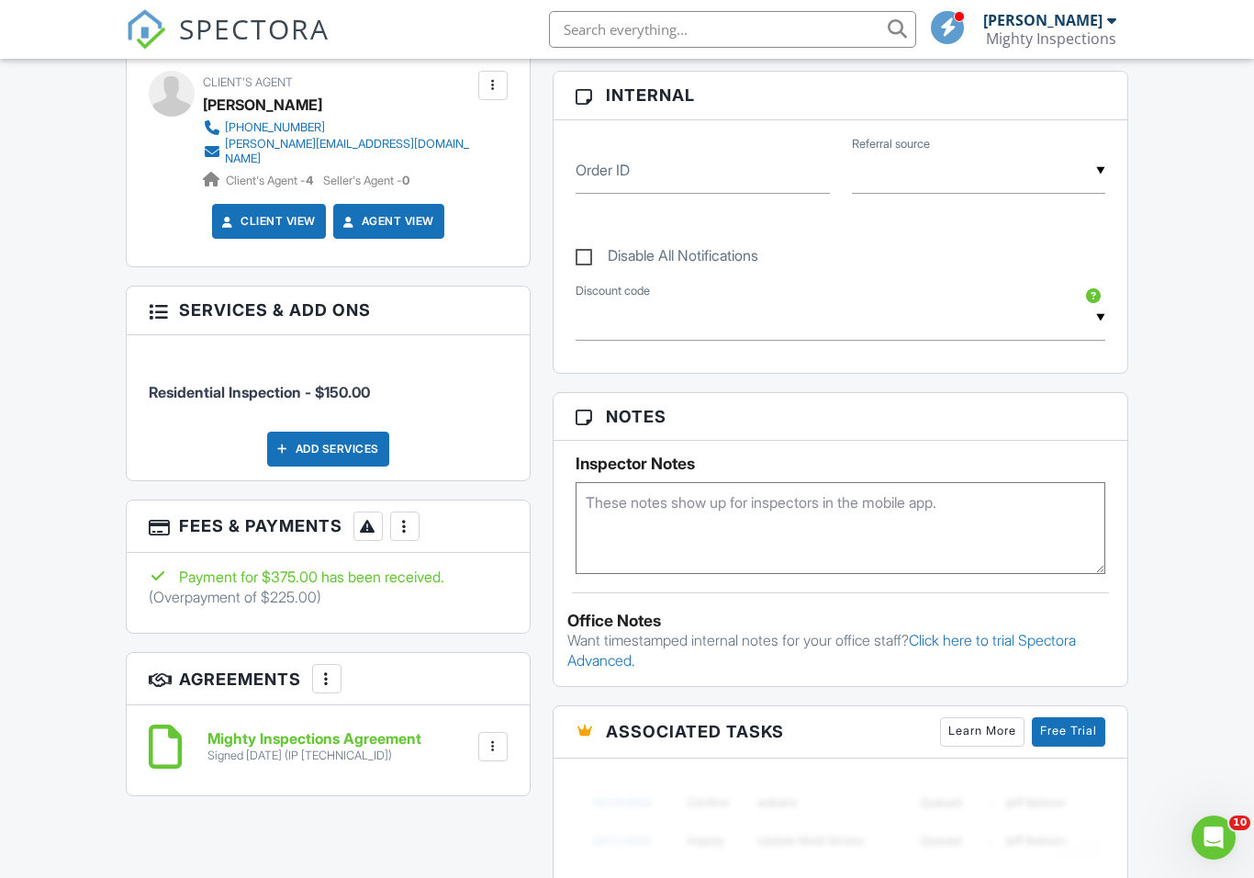
click at [408, 517] on div at bounding box center [405, 526] width 18 height 18
click at [562, 570] on li "Edit Fees & Payments" at bounding box center [498, 582] width 192 height 46
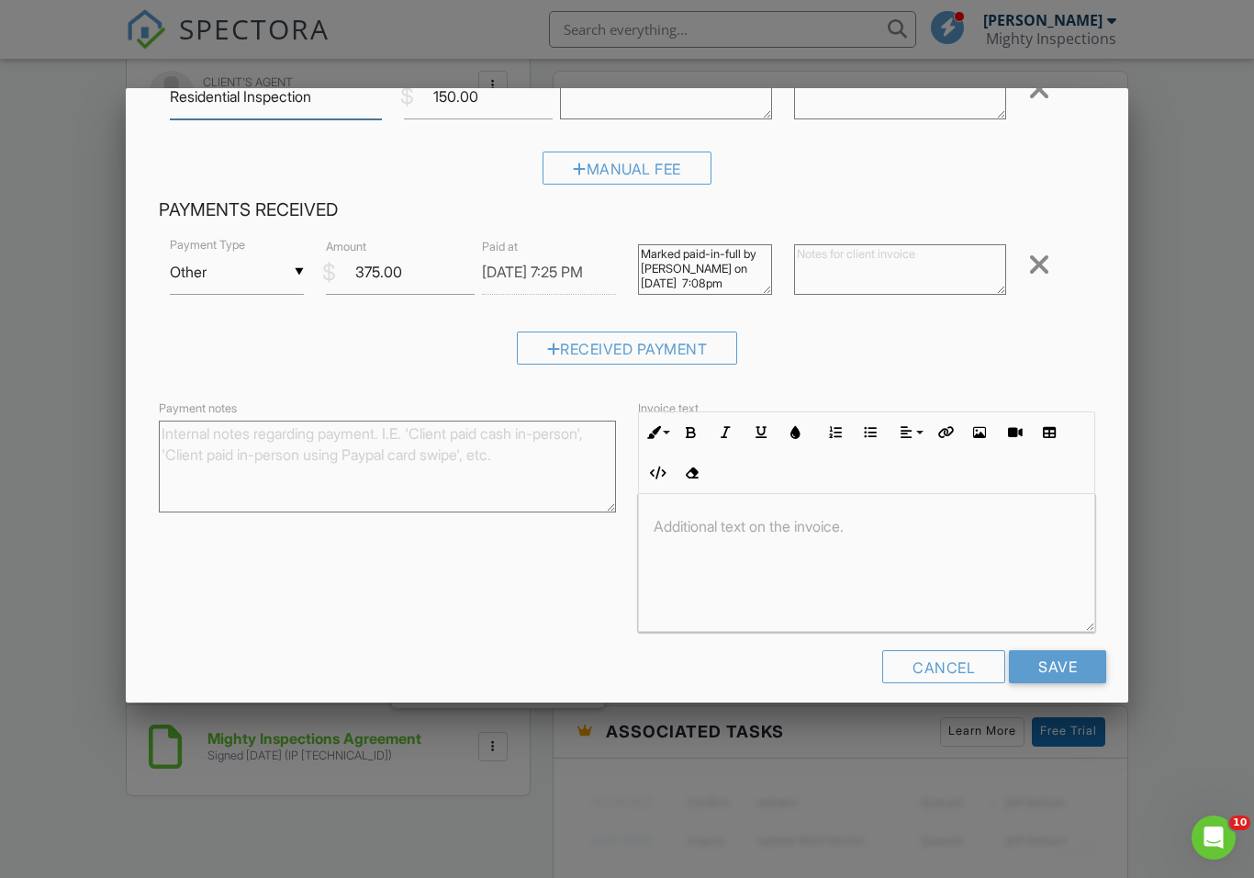
scroll to position [157, 0]
click at [1063, 670] on input "Save" at bounding box center [1057, 667] width 97 height 33
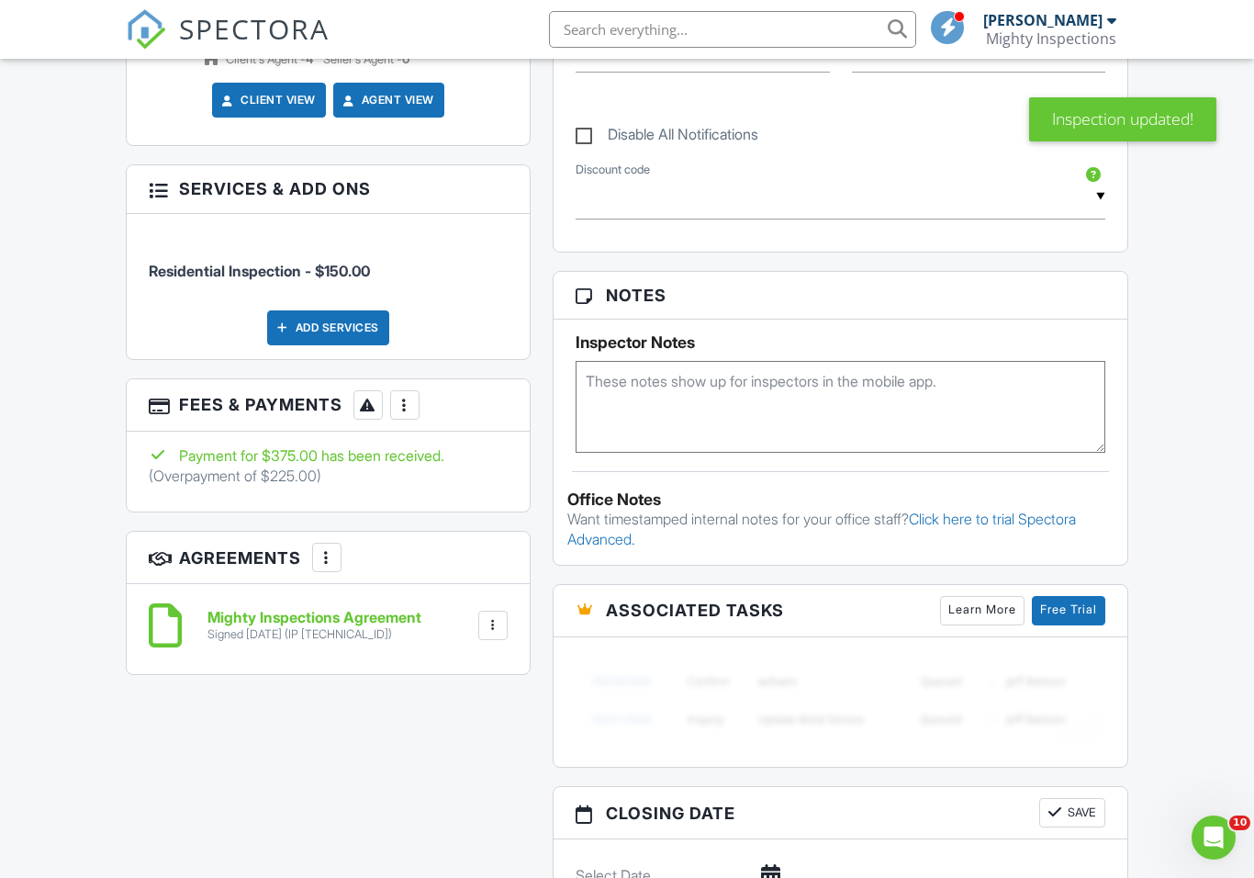
click at [413, 402] on div "More" at bounding box center [404, 404] width 29 height 29
click at [568, 452] on li "Edit Fees & Payments" at bounding box center [498, 461] width 192 height 46
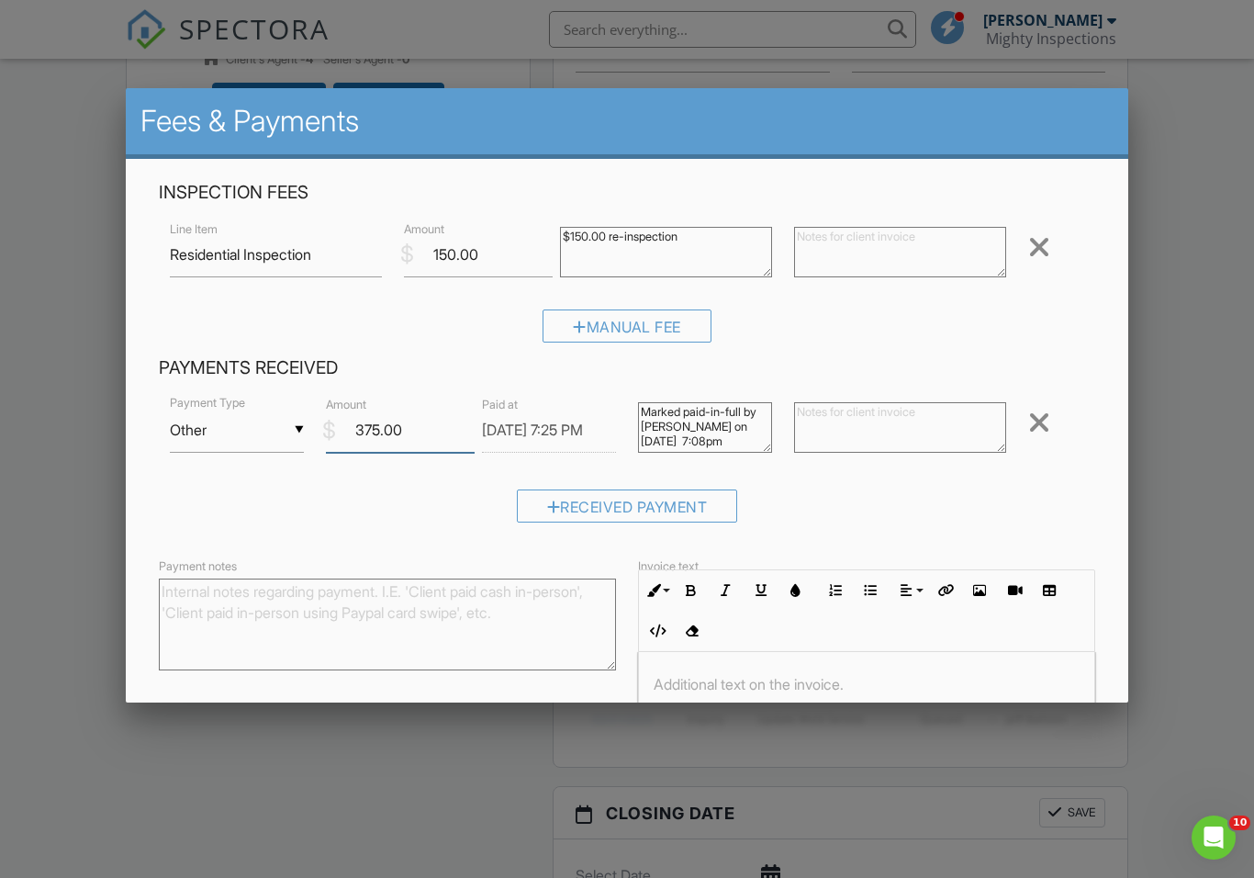
click at [428, 440] on input "375.00" at bounding box center [400, 430] width 149 height 45
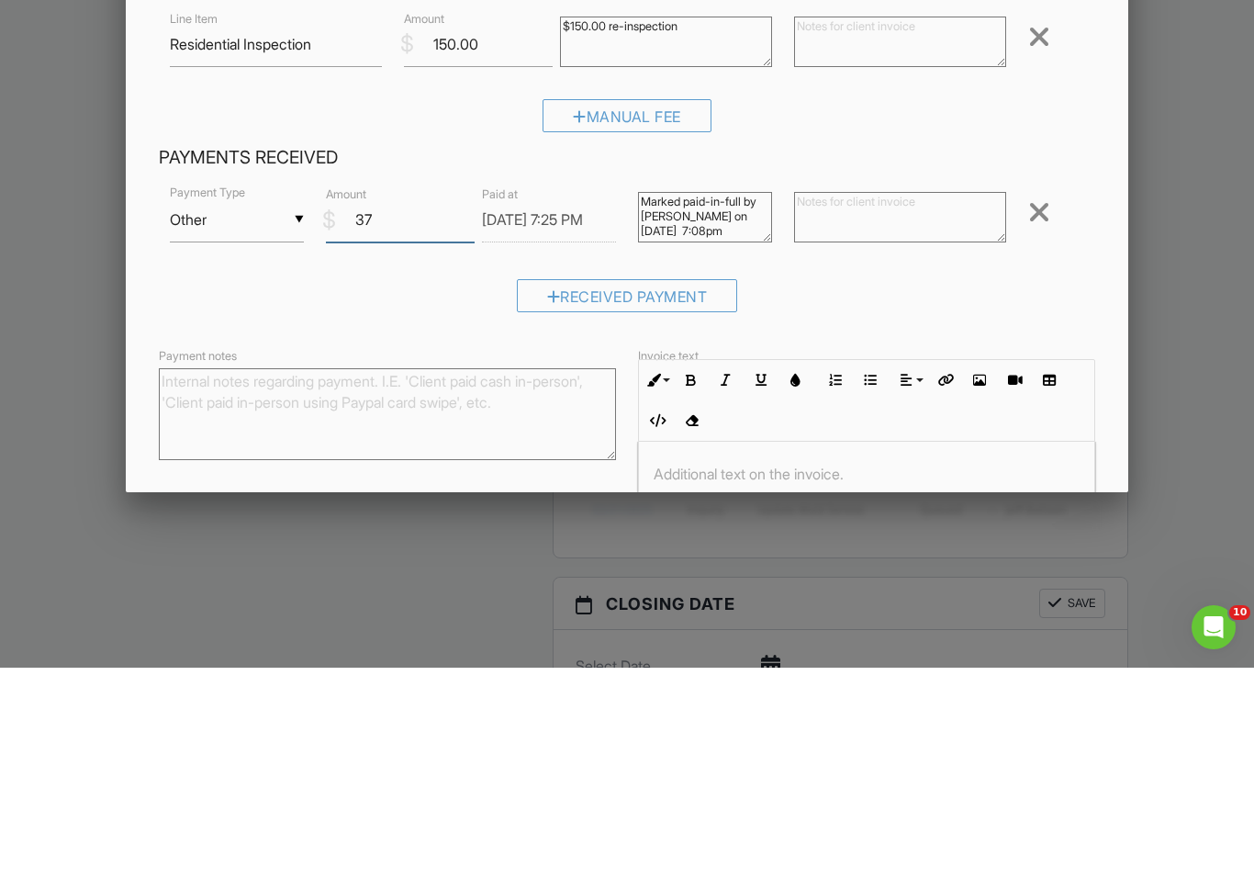
type input "3"
type input "150.00"
click at [1057, 808] on input "Save" at bounding box center [1057, 824] width 97 height 33
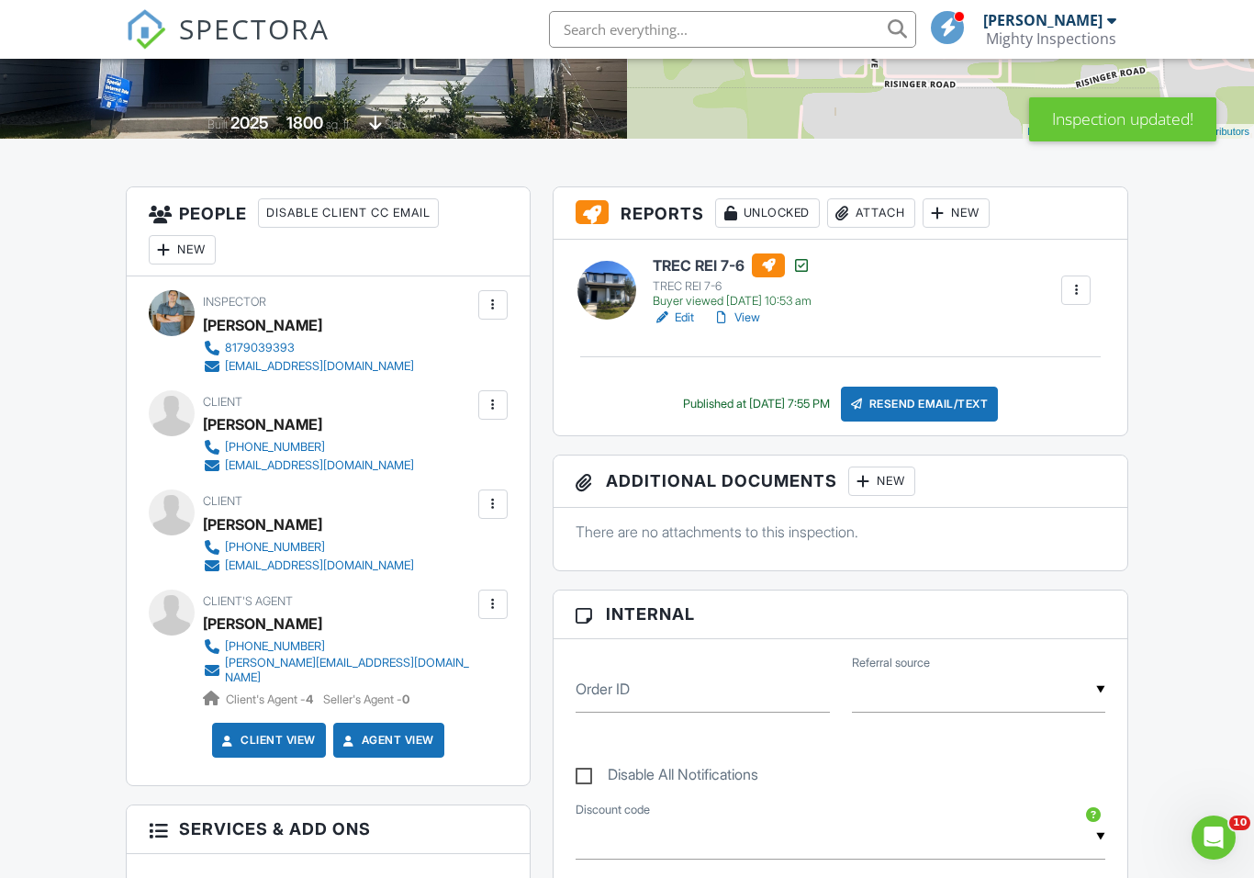
scroll to position [346, 0]
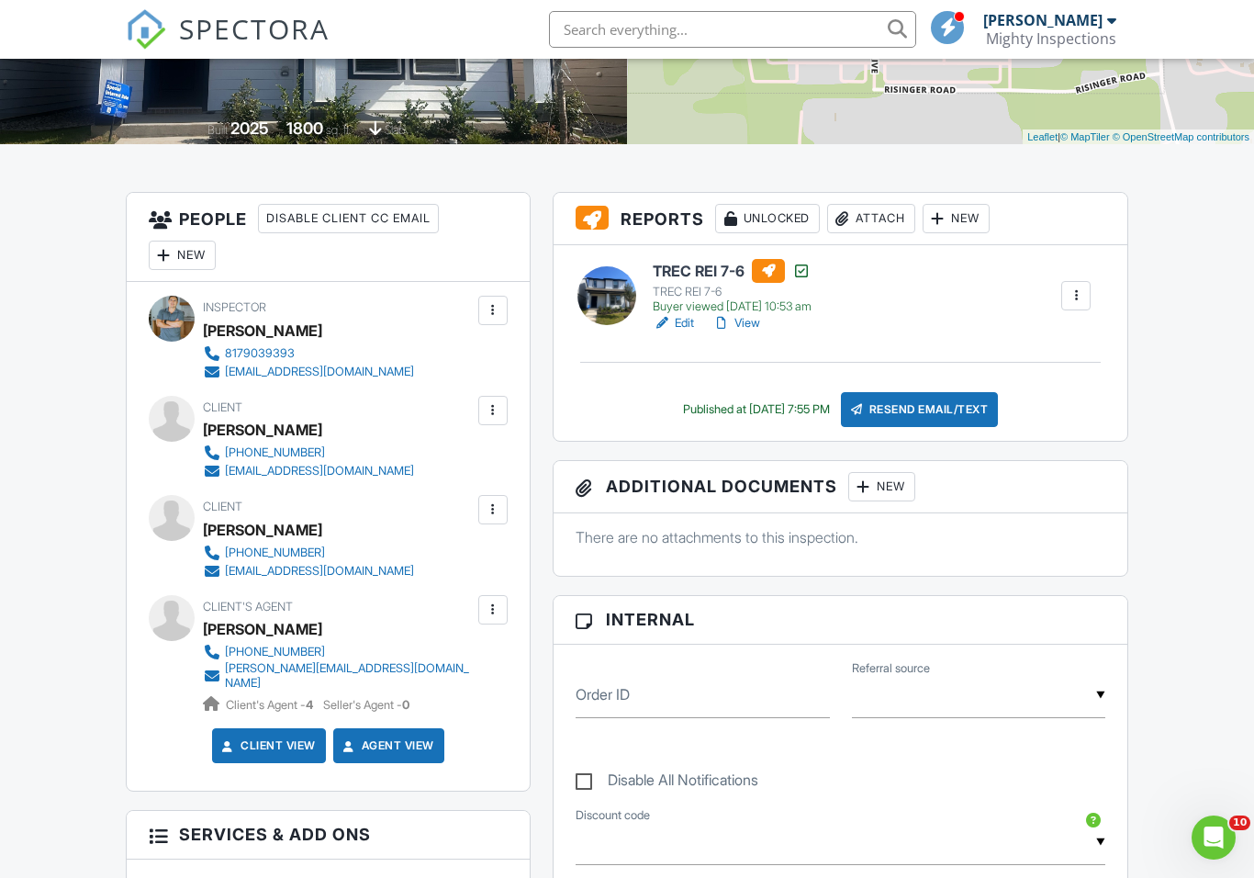
click at [755, 326] on link "View" at bounding box center [736, 323] width 48 height 18
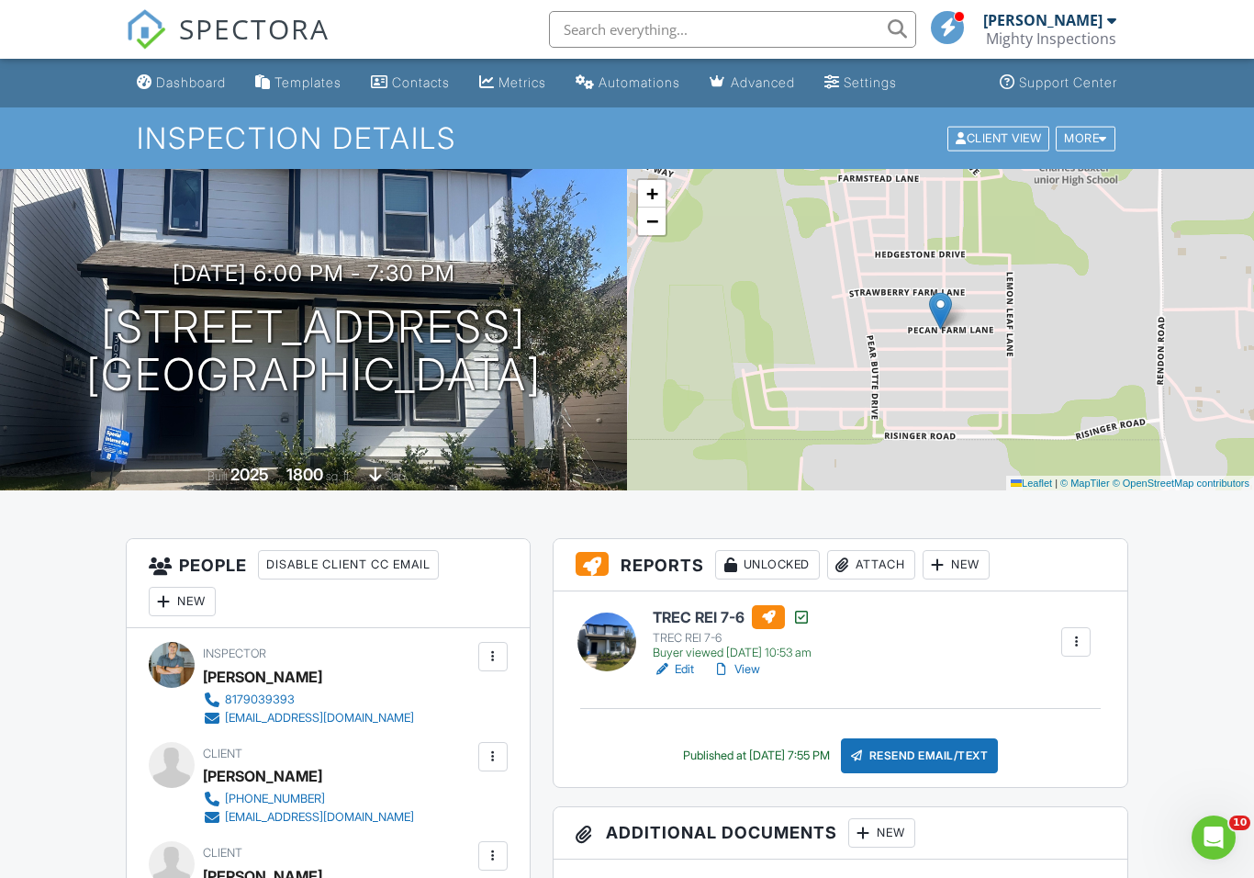
click at [744, 676] on link "View" at bounding box center [736, 669] width 48 height 18
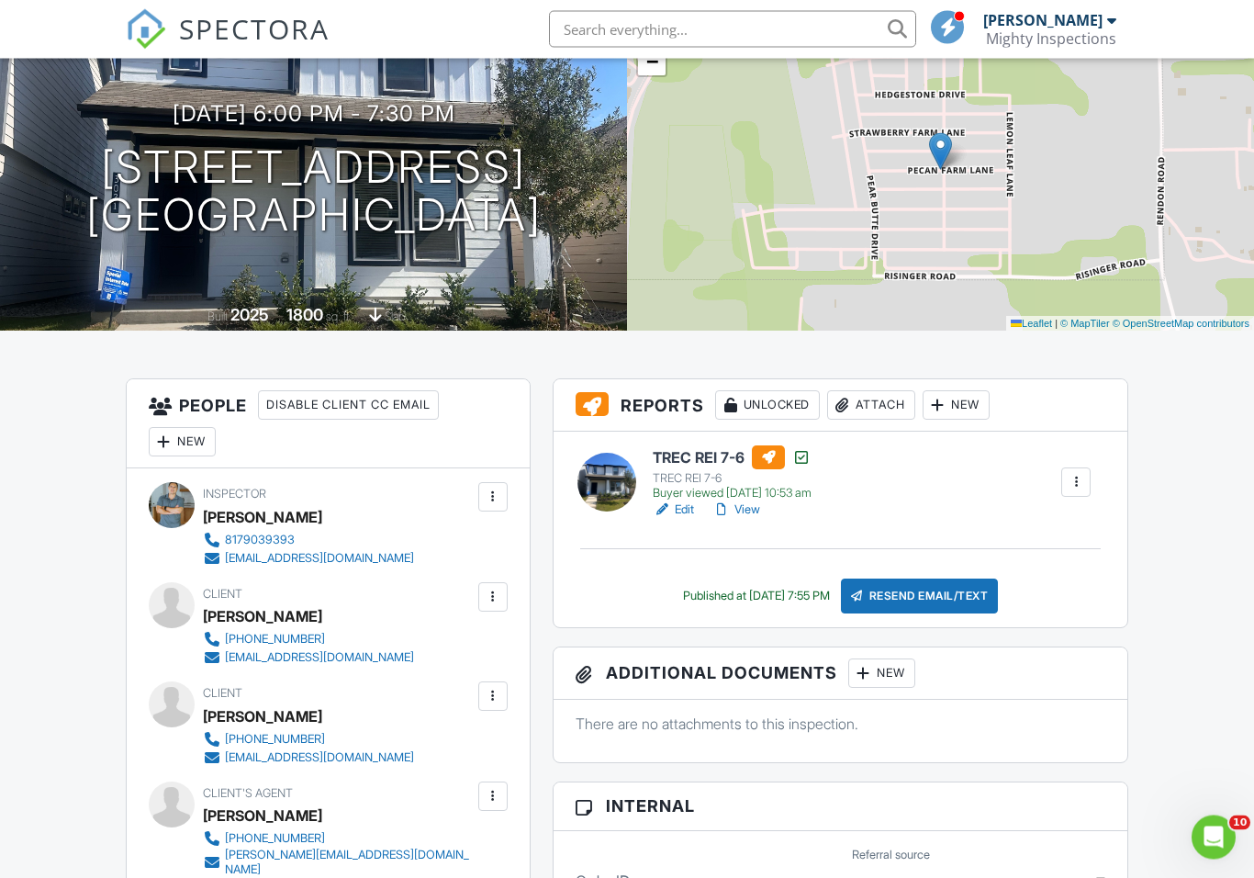
click at [755, 512] on link "View" at bounding box center [736, 510] width 48 height 18
